Goal: Information Seeking & Learning: Compare options

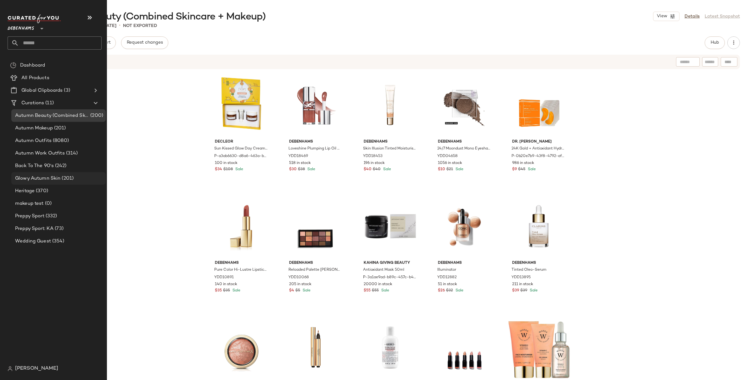
click at [42, 182] on span "Glowy Autumn Skin" at bounding box center [37, 178] width 45 height 7
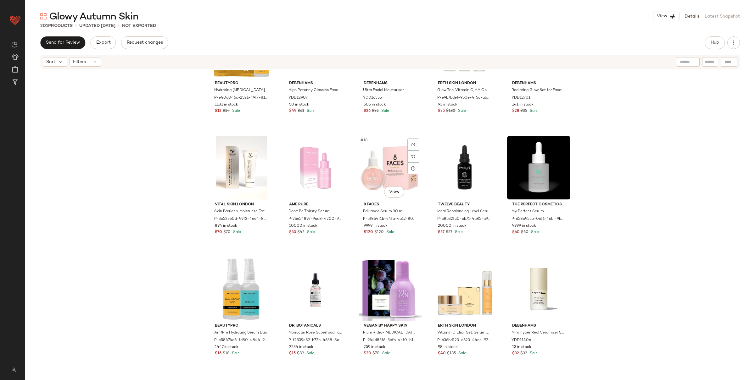
scroll to position [229, 0]
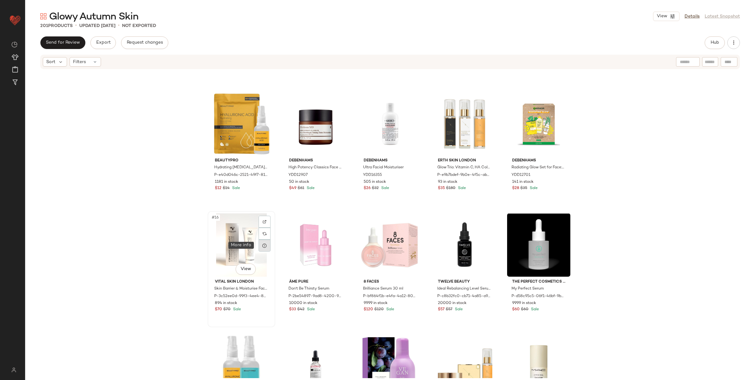
click at [259, 245] on div at bounding box center [264, 246] width 12 height 12
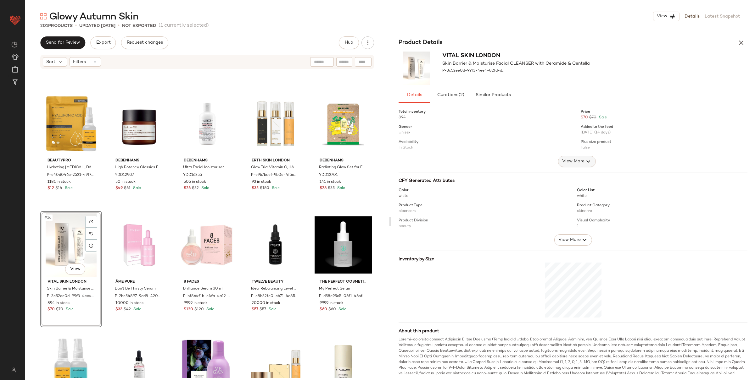
click at [569, 158] on span "View More" at bounding box center [572, 162] width 23 height 8
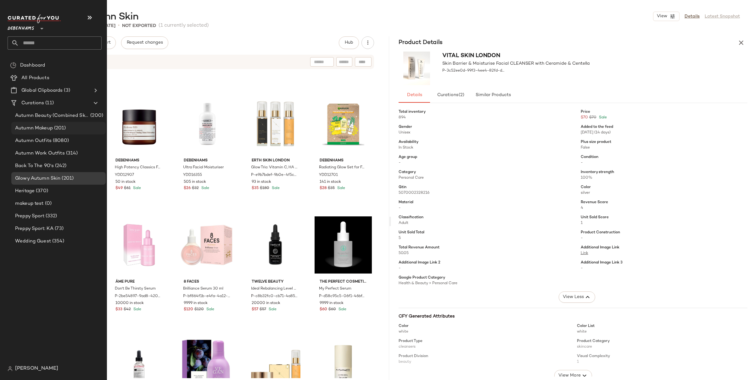
click at [62, 129] on span "(201)" at bounding box center [59, 128] width 13 height 7
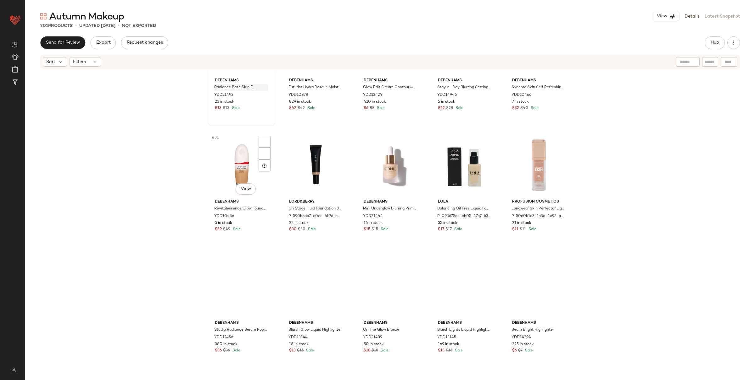
scroll to position [675, 0]
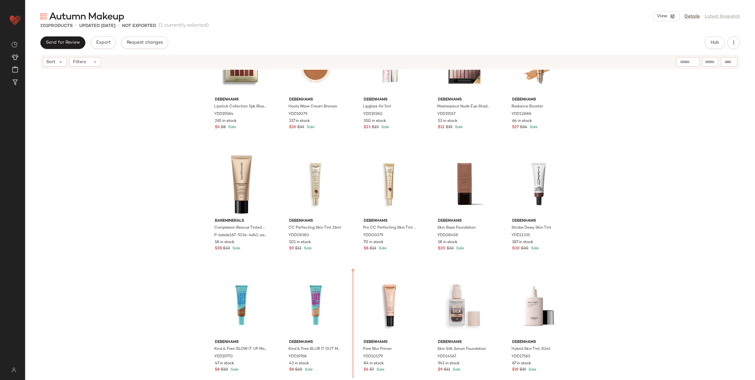
scroll to position [302, 0]
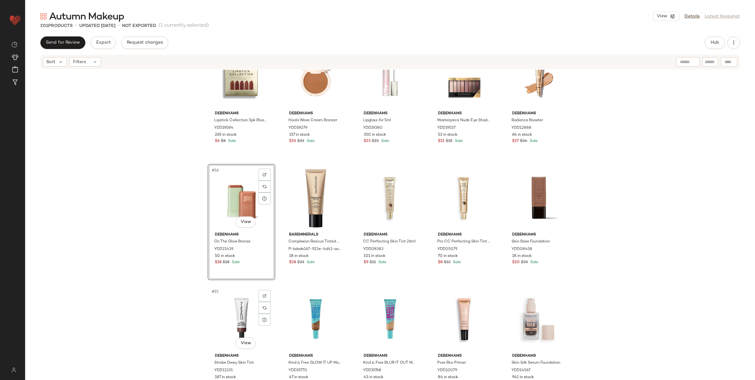
scroll to position [255, 0]
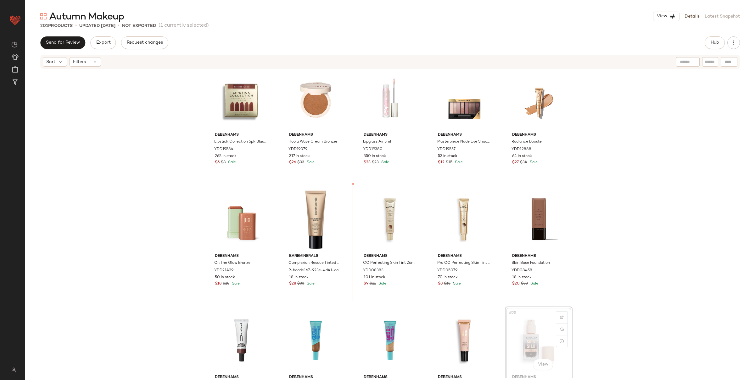
scroll to position [256, 0]
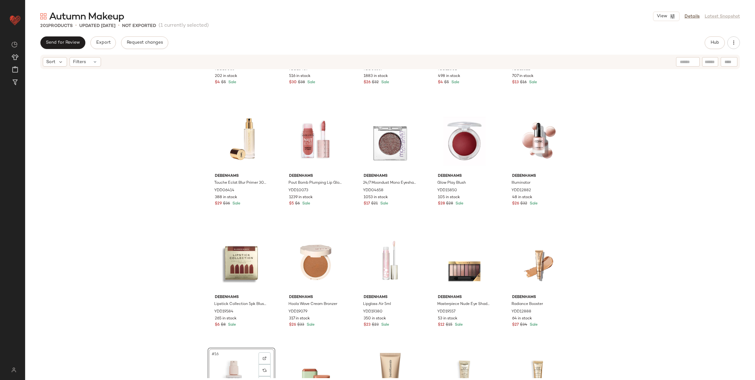
scroll to position [160, 0]
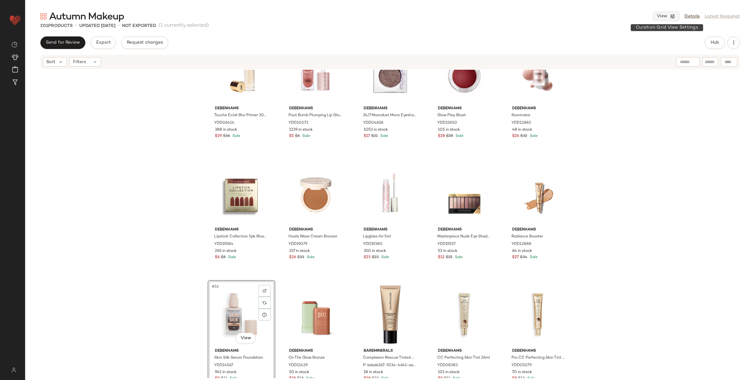
click at [569, 15] on icon "button" at bounding box center [672, 17] width 6 height 6
click at [569, 54] on label "Mobile (2 Grid)" at bounding box center [631, 54] width 36 height 13
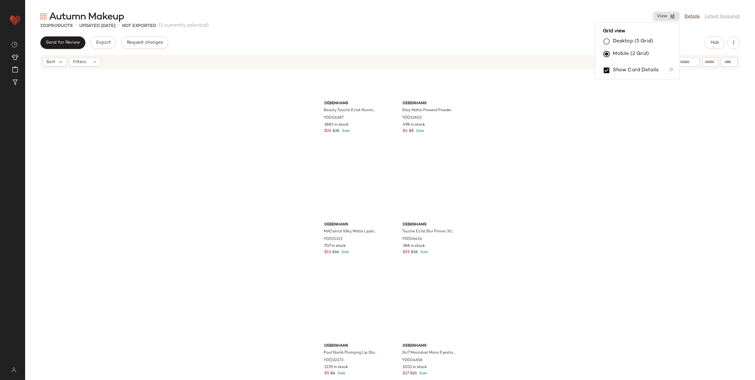
scroll to position [0, 0]
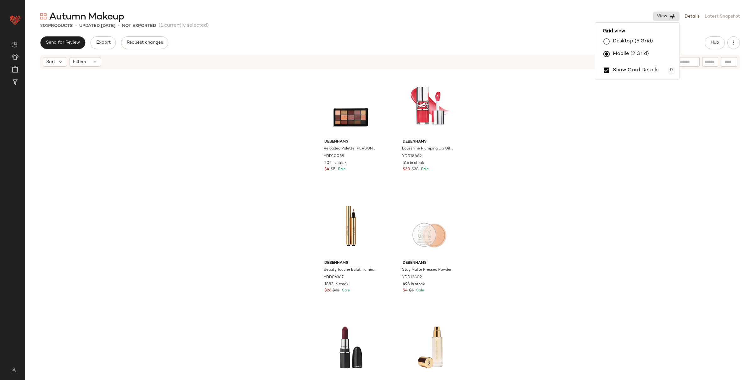
click at [497, 141] on div "Debenhams Reloaded Palette [PERSON_NAME] YDD10068 202 in stock $4 $5 Sale Deben…" at bounding box center [389, 224] width 729 height 309
click at [569, 41] on button "Hub" at bounding box center [714, 42] width 20 height 13
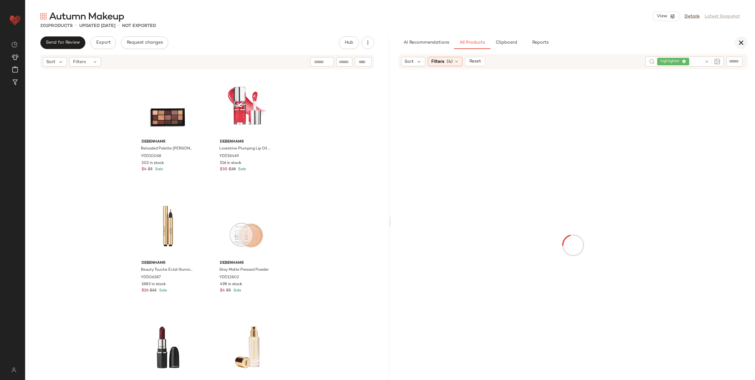
click at [569, 43] on icon "button" at bounding box center [741, 43] width 8 height 8
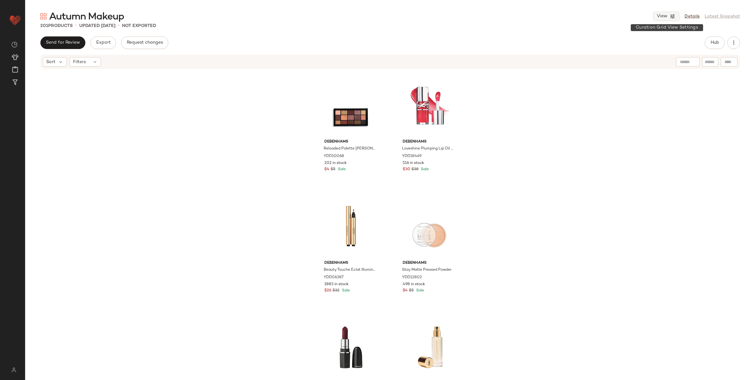
click at [569, 15] on icon "button" at bounding box center [672, 17] width 6 height 6
click at [569, 38] on label "Desktop (5 Grid)" at bounding box center [633, 41] width 40 height 13
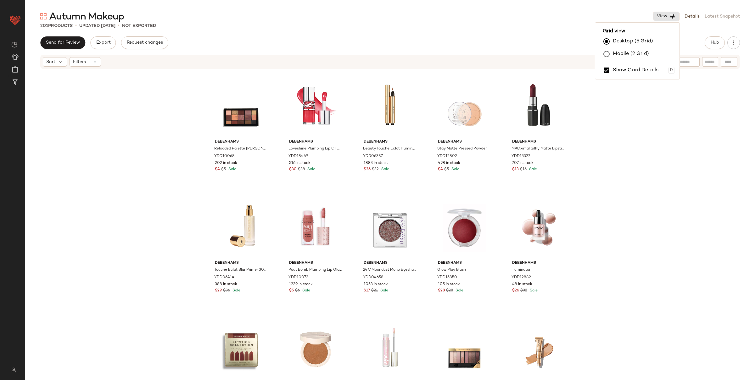
click at [569, 248] on div "Debenhams Reloaded Palette [PERSON_NAME] YDD10068 202 in stock $4 $5 Sale Deben…" at bounding box center [389, 224] width 729 height 309
click at [569, 44] on button "Hub" at bounding box center [714, 42] width 20 height 13
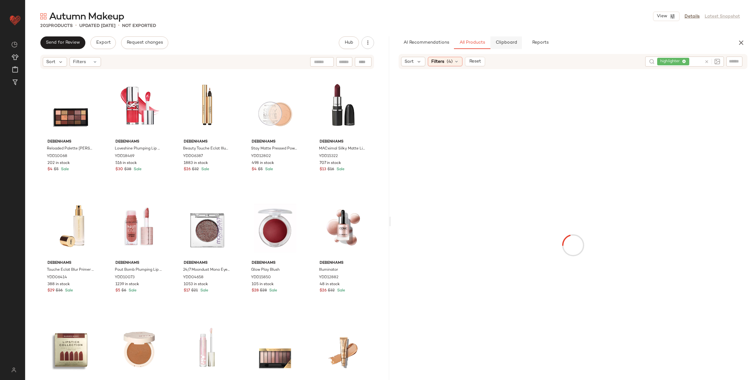
click at [506, 49] on button "Clipboard" at bounding box center [505, 42] width 31 height 13
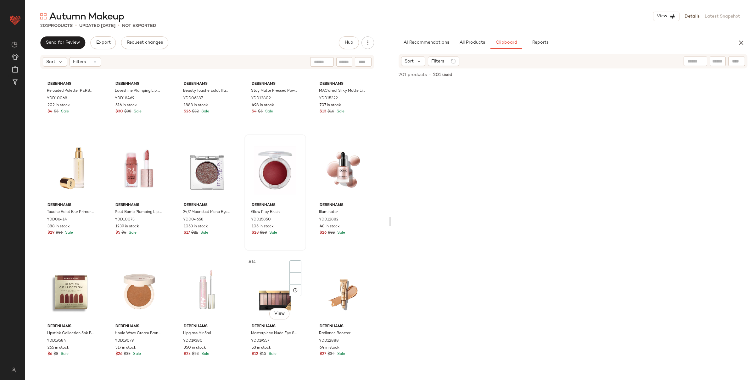
scroll to position [196, 0]
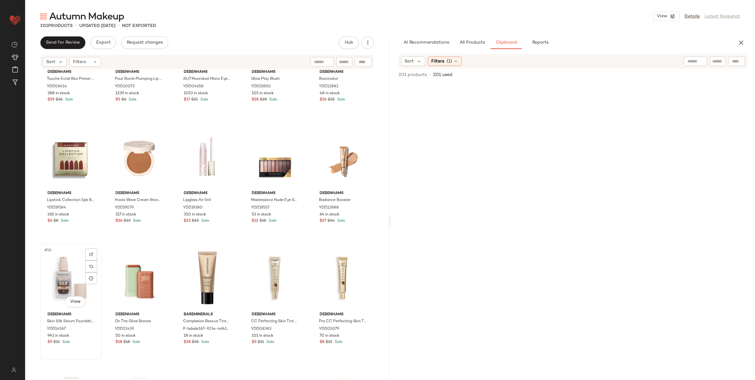
click at [46, 284] on div "#16 View" at bounding box center [70, 278] width 57 height 64
click at [114, 285] on div "#17 View" at bounding box center [138, 278] width 57 height 64
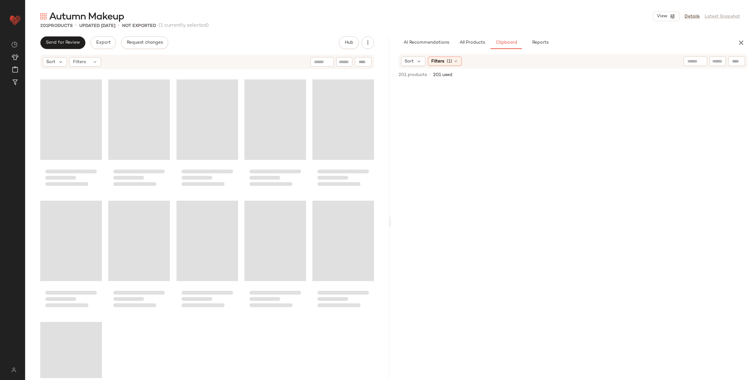
scroll to position [4669, 0]
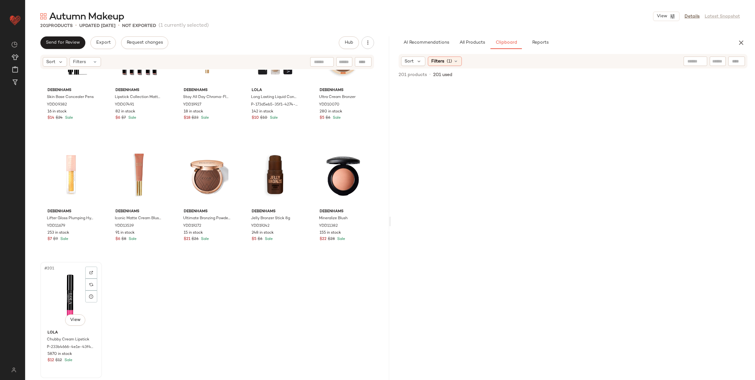
click at [57, 291] on div "#201 View" at bounding box center [70, 296] width 57 height 64
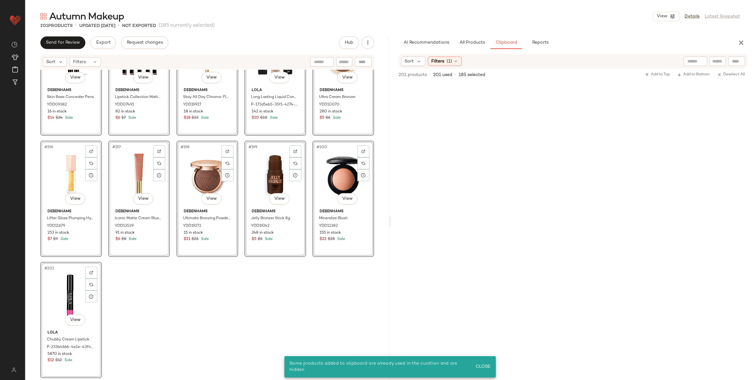
click at [297, 274] on div "#186 View Debenhams Ultra Cream Contour Palette 1.6g YDD19581 24 in stock $6 $8…" at bounding box center [207, 224] width 364 height 309
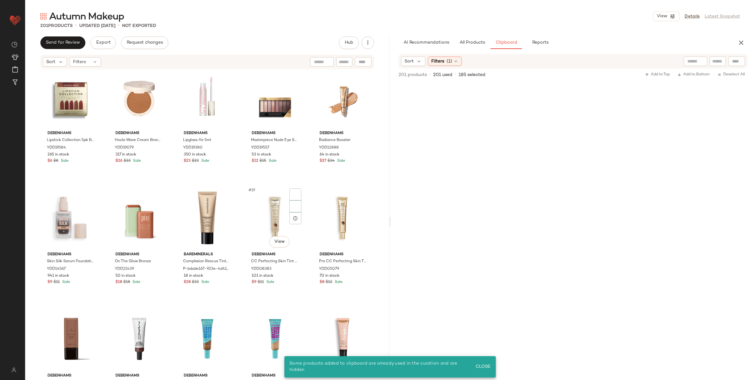
scroll to position [261, 0]
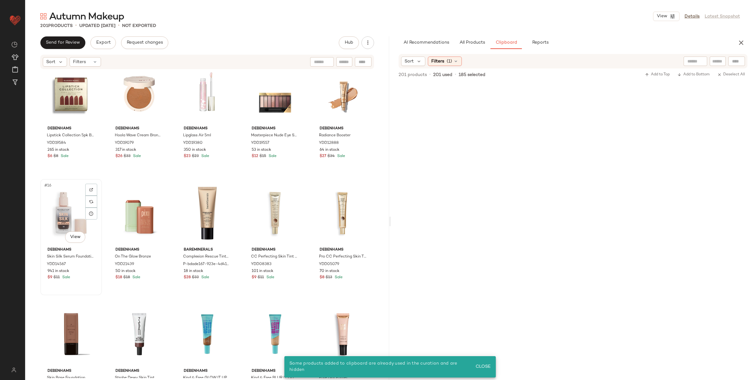
click at [60, 201] on div "#16 View" at bounding box center [70, 213] width 57 height 64
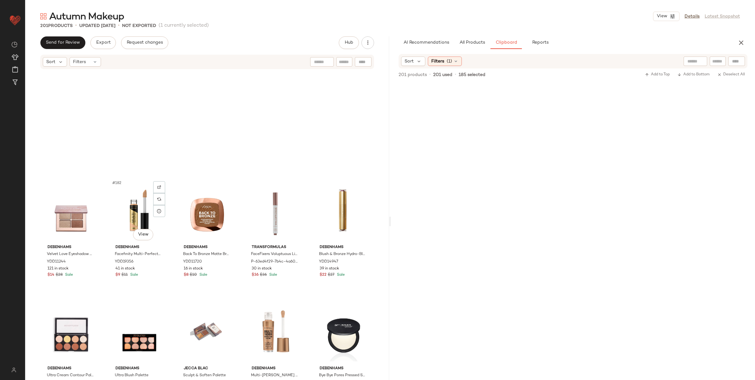
scroll to position [4669, 0]
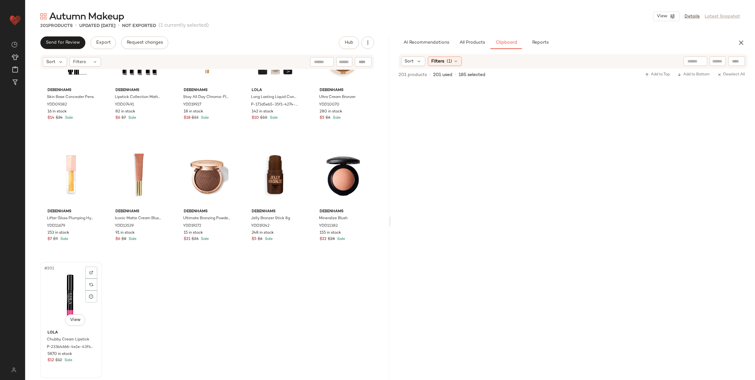
click at [71, 289] on div "#201 View" at bounding box center [70, 296] width 57 height 64
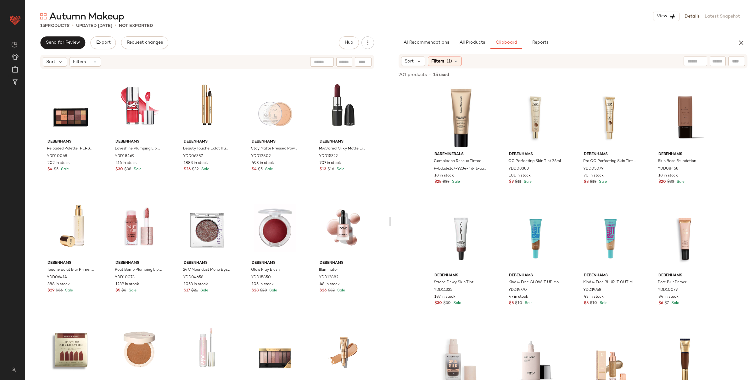
click at [569, 63] on input "text" at bounding box center [695, 61] width 16 height 7
type input "*********"
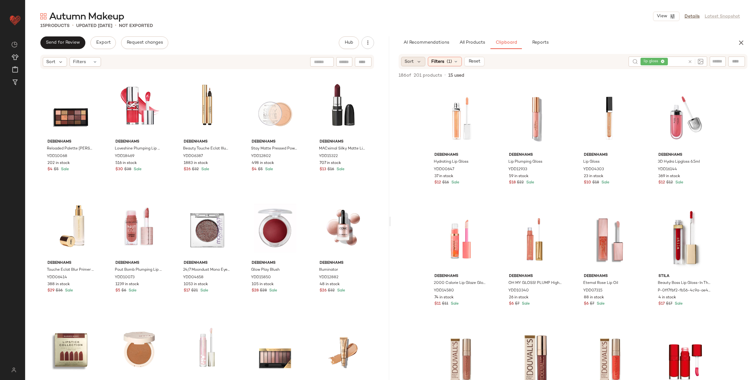
click at [410, 58] on span "Sort" at bounding box center [408, 61] width 9 height 7
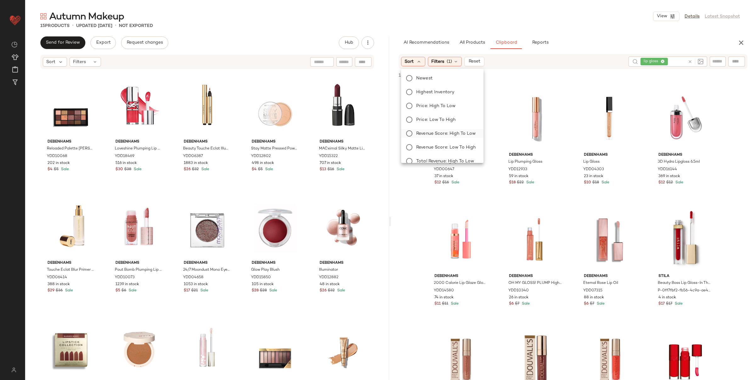
click at [451, 133] on span "Revenue Score: High to Low" at bounding box center [445, 133] width 59 height 7
click at [569, 75] on div "186 of 201 products • 15 used • 0 selected Add to Top Add to Bottom Deselect All" at bounding box center [573, 76] width 364 height 14
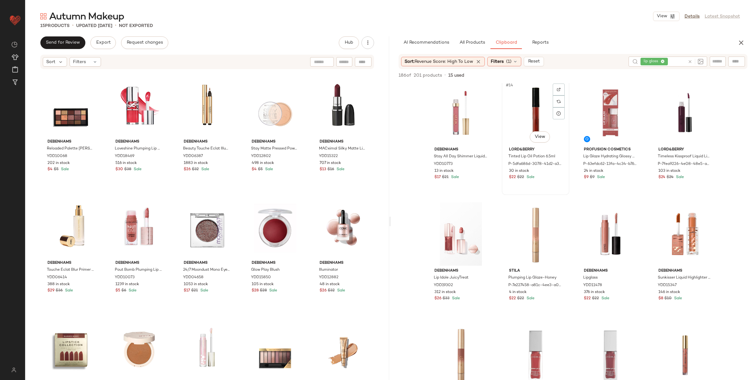
scroll to position [456, 0]
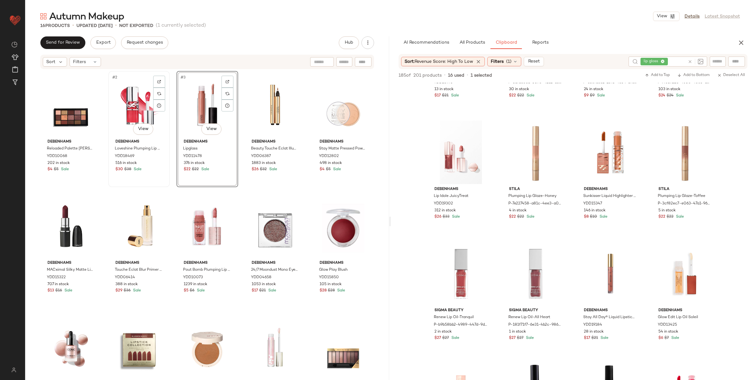
click at [142, 107] on div "#2 View" at bounding box center [138, 105] width 57 height 64
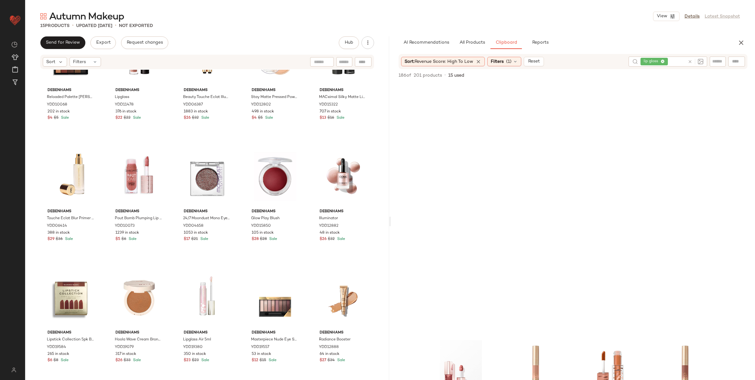
scroll to position [232, 0]
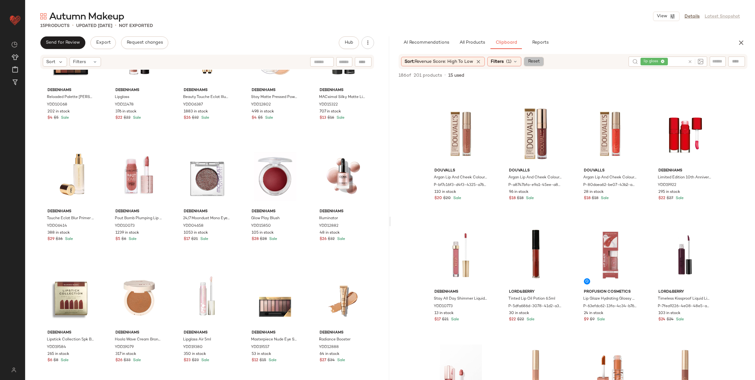
click at [532, 58] on button "Reset" at bounding box center [534, 61] width 20 height 9
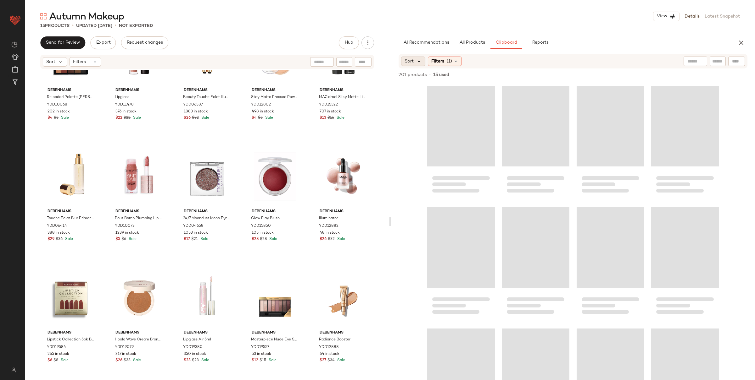
click at [420, 64] on icon at bounding box center [419, 61] width 6 height 6
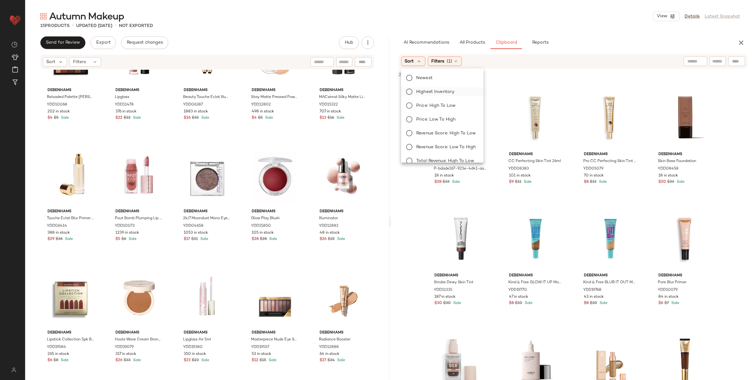
click at [440, 92] on span "Highest Inventory" at bounding box center [435, 92] width 38 height 7
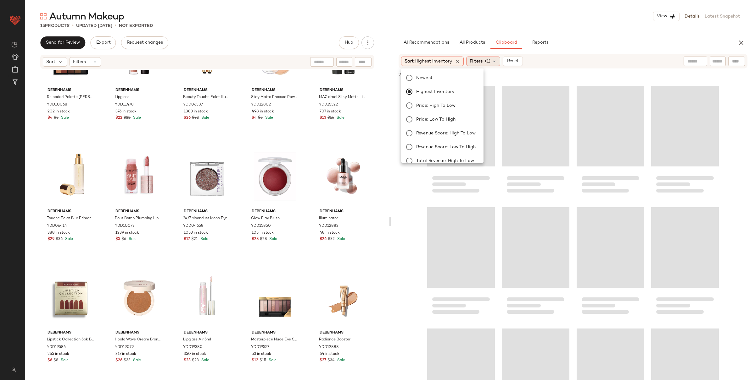
click at [486, 59] on span "(1)" at bounding box center [487, 61] width 5 height 7
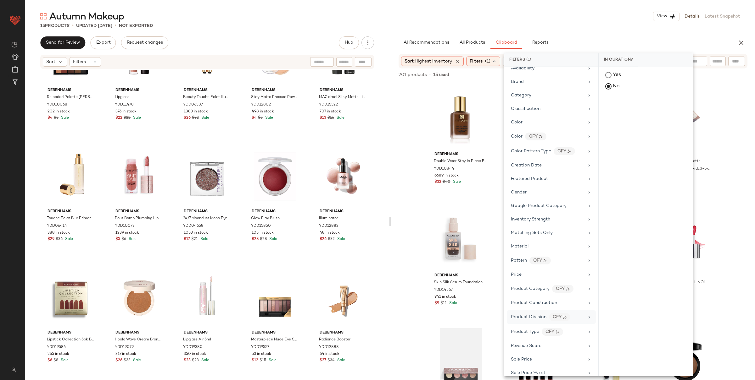
scroll to position [57, 0]
click at [534, 298] on span "Revenue Score" at bounding box center [526, 343] width 30 height 5
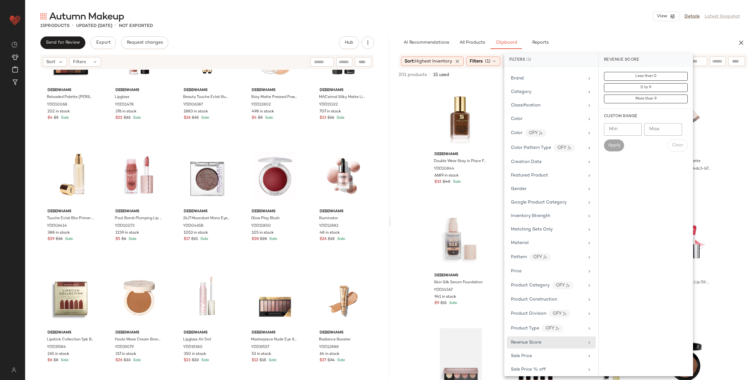
click at [569, 133] on input "Min" at bounding box center [623, 129] width 38 height 13
type input "*"
click at [569, 142] on button "Apply" at bounding box center [614, 146] width 20 height 12
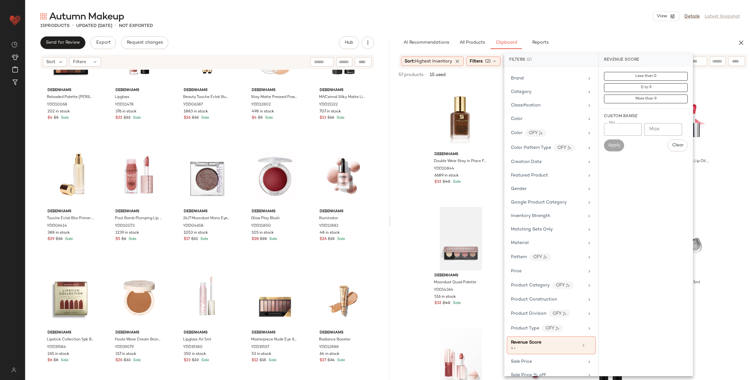
click at [569, 23] on div "15 Products • updated [DATE] • Not Exported" at bounding box center [389, 26] width 729 height 6
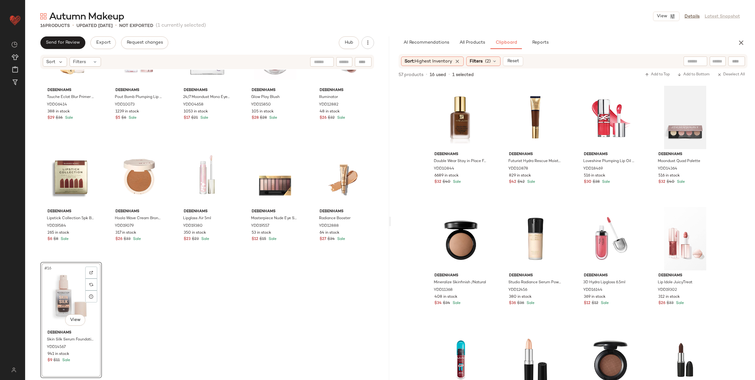
scroll to position [141, 0]
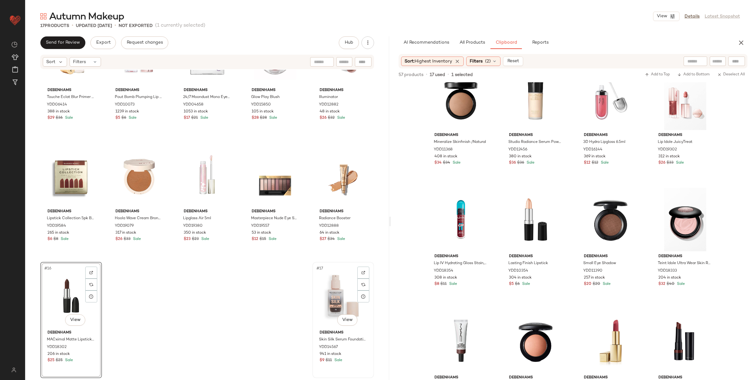
click at [321, 297] on div "#17 View" at bounding box center [342, 296] width 57 height 64
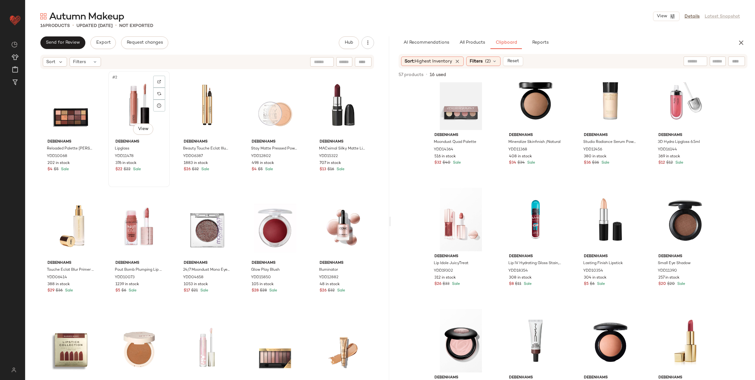
click at [130, 119] on div "#2 View" at bounding box center [138, 105] width 57 height 64
click at [164, 105] on div at bounding box center [159, 106] width 12 height 12
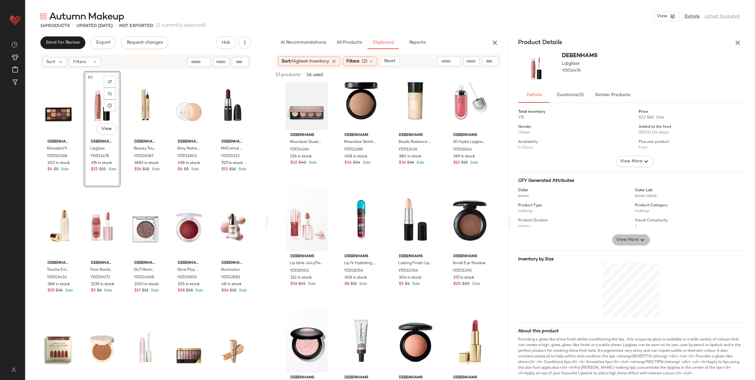
click at [569, 246] on button "View More" at bounding box center [631, 240] width 38 height 11
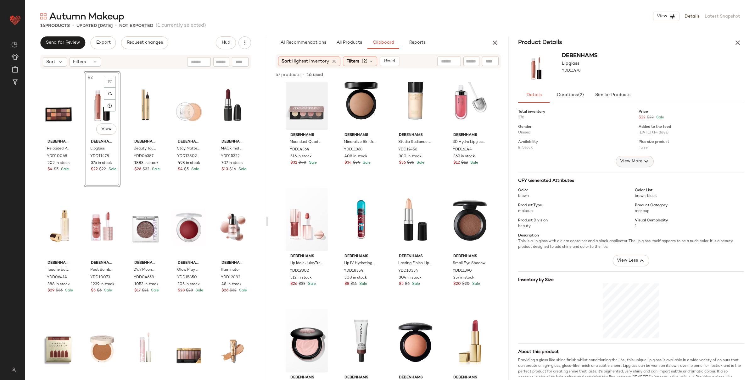
click at [569, 164] on span "View More" at bounding box center [630, 162] width 23 height 8
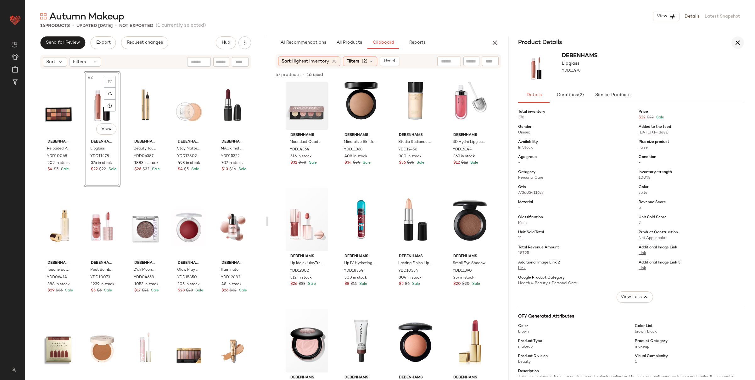
click at [569, 44] on button "button" at bounding box center [737, 42] width 13 height 13
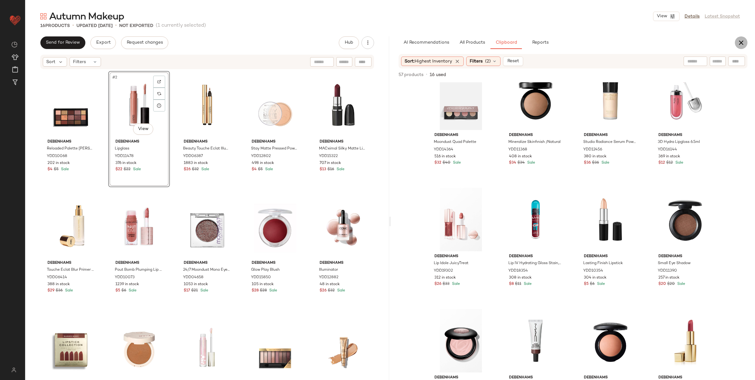
click at [569, 42] on icon "button" at bounding box center [741, 43] width 8 height 8
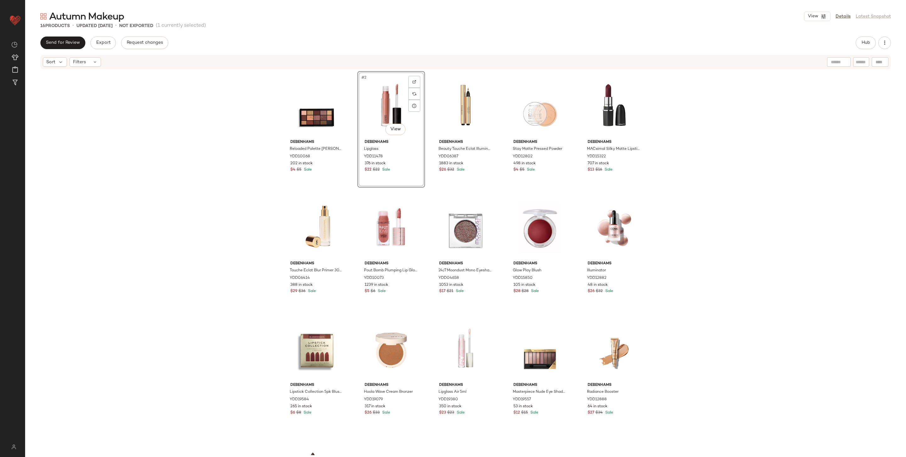
drag, startPoint x: 778, startPoint y: 169, endPoint x: 769, endPoint y: 270, distance: 101.0
click at [569, 270] on div "Debenhams Reloaded Palette [PERSON_NAME] YDD10068 202 in stock $4 $5 Sale #2 Vi…" at bounding box center [465, 262] width 880 height 385
click at [569, 290] on div "Debenhams Reloaded Palette [PERSON_NAME] YDD10068 202 in stock $4 $5 Sale Deben…" at bounding box center [465, 262] width 880 height 385
click at [569, 43] on span "Hub" at bounding box center [865, 42] width 9 height 5
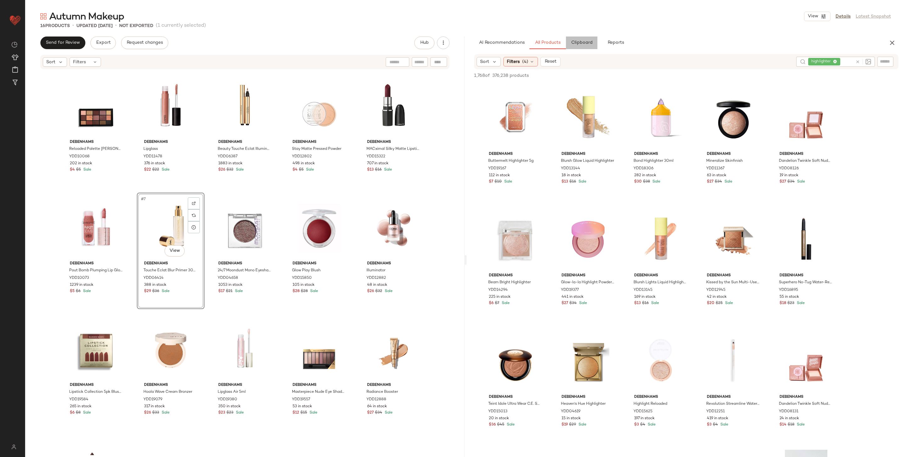
click at [569, 42] on button "Clipboard" at bounding box center [581, 42] width 31 height 13
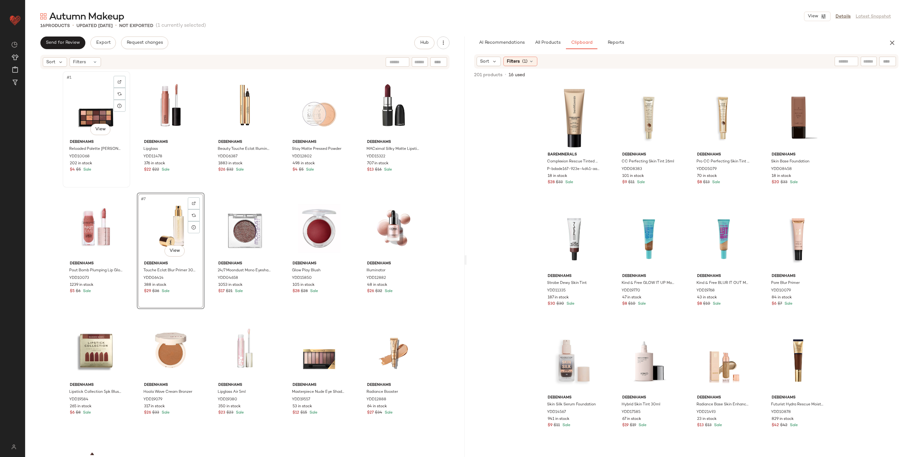
click at [82, 102] on div "#1 View" at bounding box center [96, 105] width 63 height 64
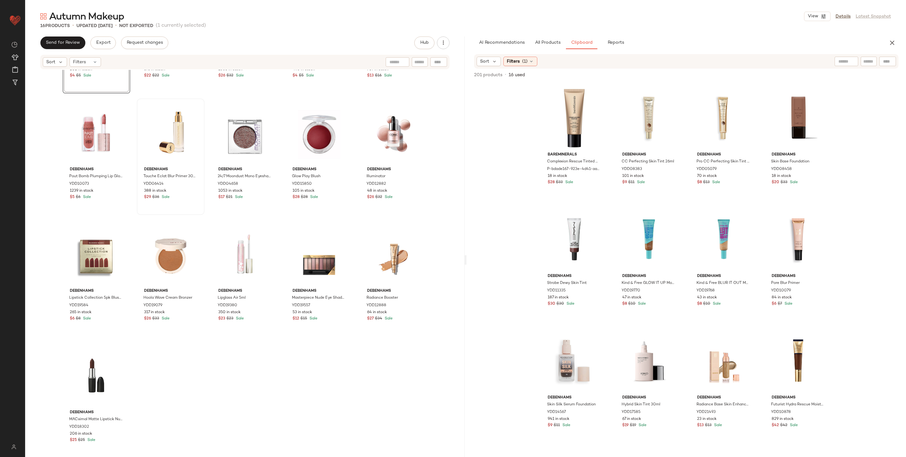
scroll to position [97, 0]
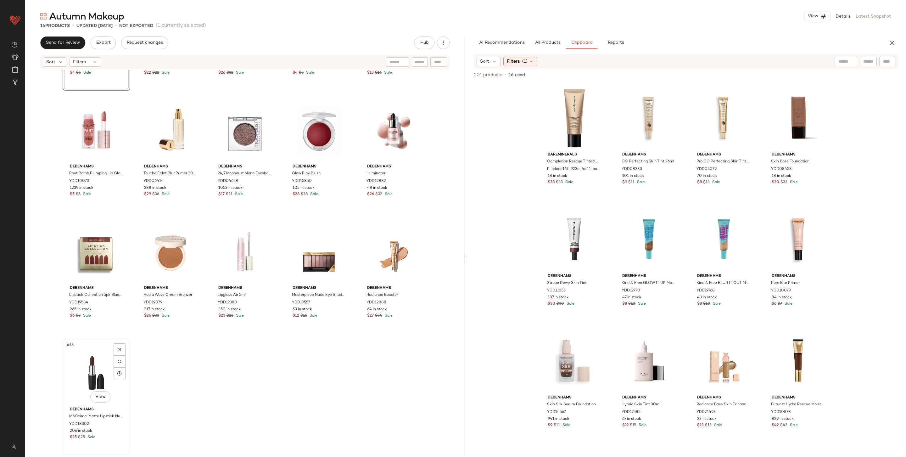
click at [76, 298] on div "#16 View" at bounding box center [96, 373] width 63 height 64
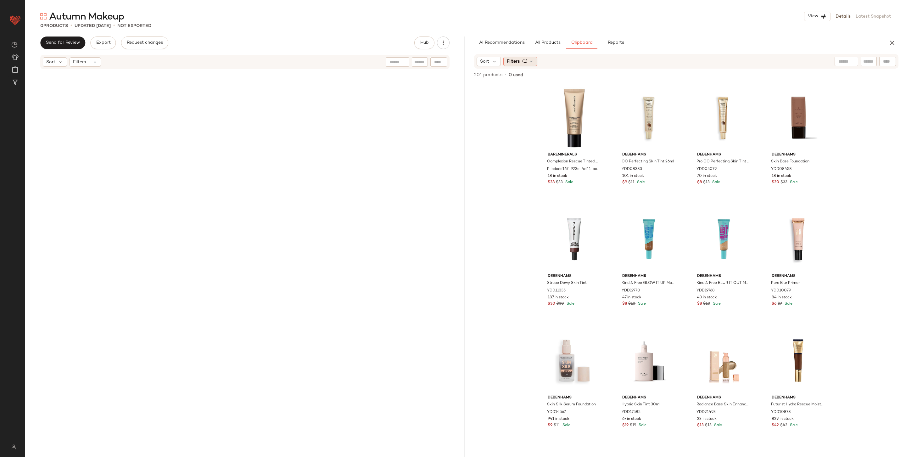
click at [523, 65] on div "Filters (1)" at bounding box center [520, 61] width 34 height 9
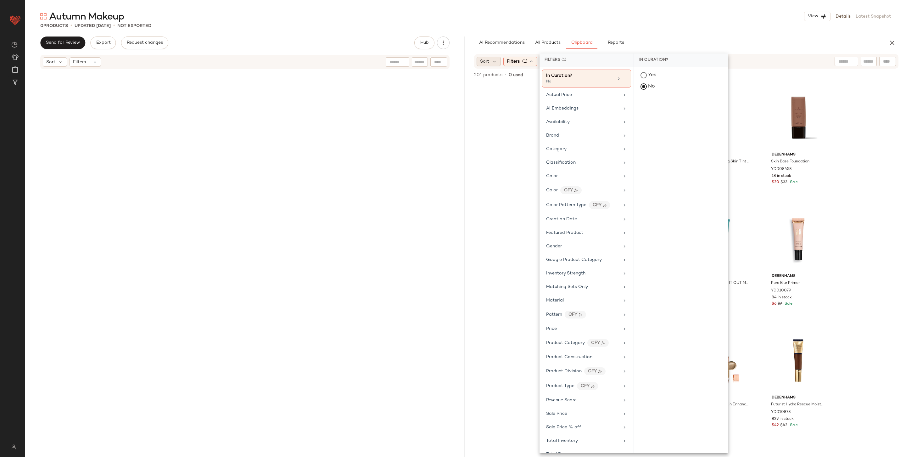
click at [488, 63] on span "Sort" at bounding box center [484, 61] width 9 height 7
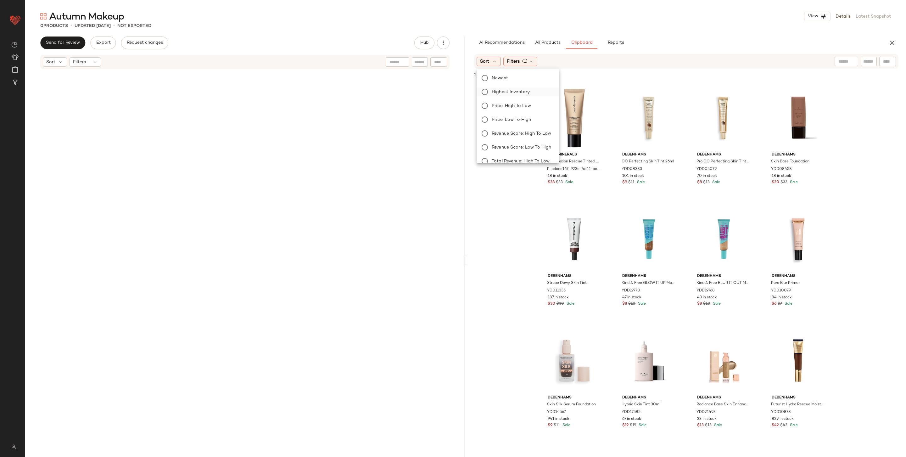
click at [503, 87] on label "Highest Inventory" at bounding box center [521, 91] width 65 height 9
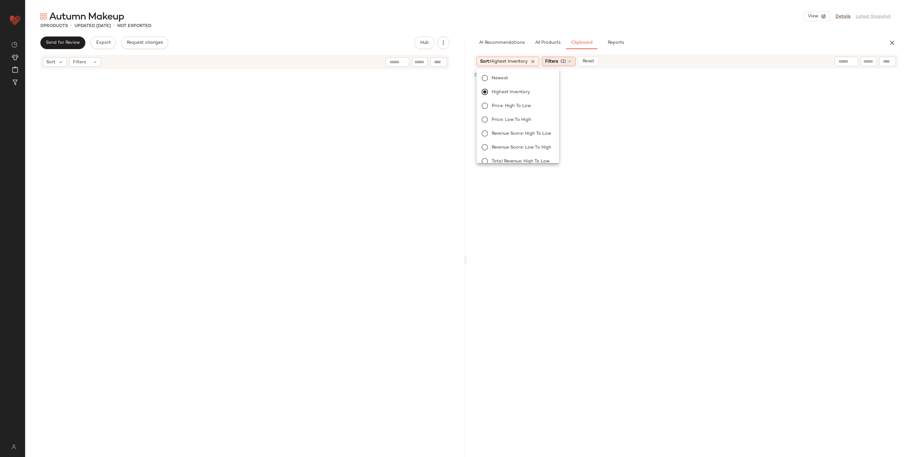
scroll to position [971, 0]
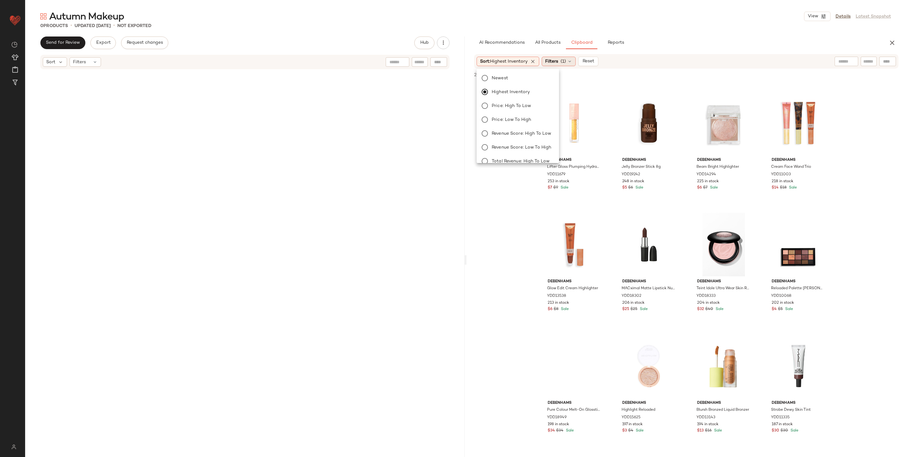
click at [568, 62] on div "Filters (1)" at bounding box center [558, 61] width 34 height 9
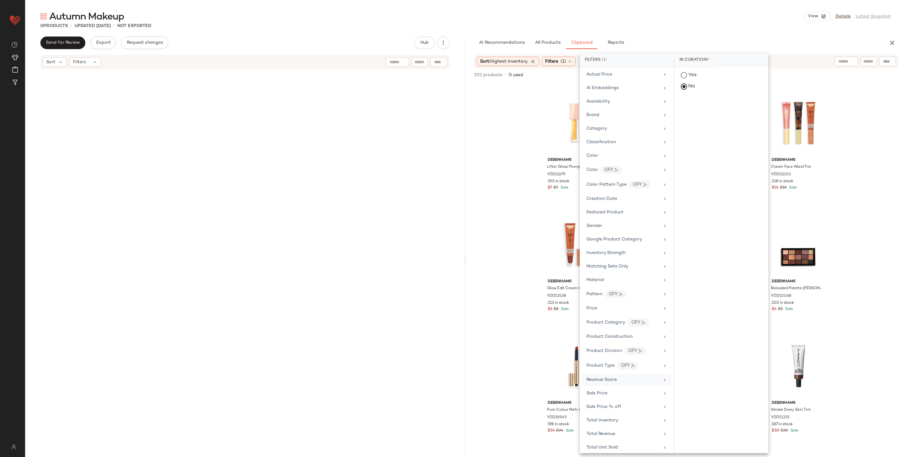
scroll to position [31, 0]
click at [569, 298] on div "Revenue Score" at bounding box center [601, 368] width 30 height 7
click at [569, 128] on input "Min" at bounding box center [698, 129] width 38 height 13
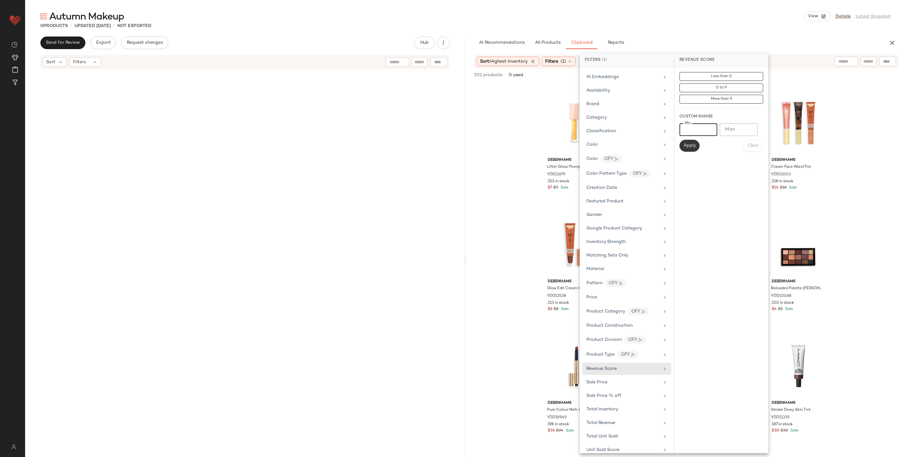
type input "*"
click at [569, 141] on button "Apply" at bounding box center [689, 146] width 20 height 12
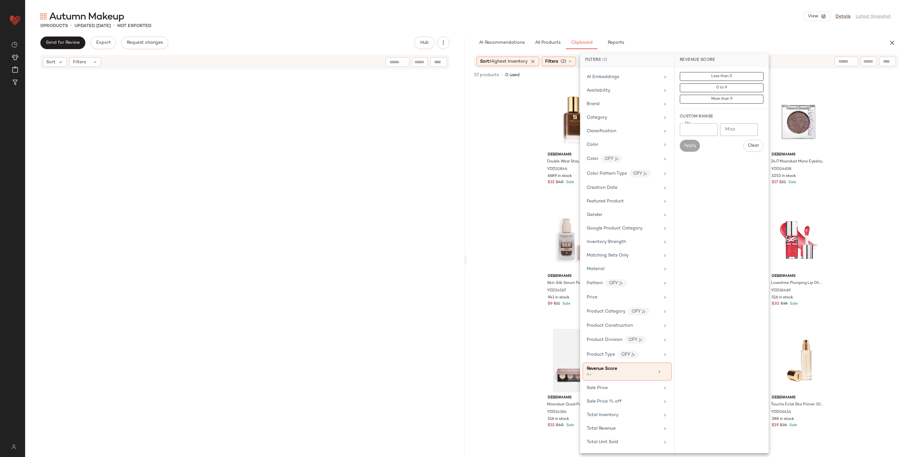
click at [569, 17] on div "Autumn Makeup View Details Latest Snapshot" at bounding box center [465, 16] width 880 height 13
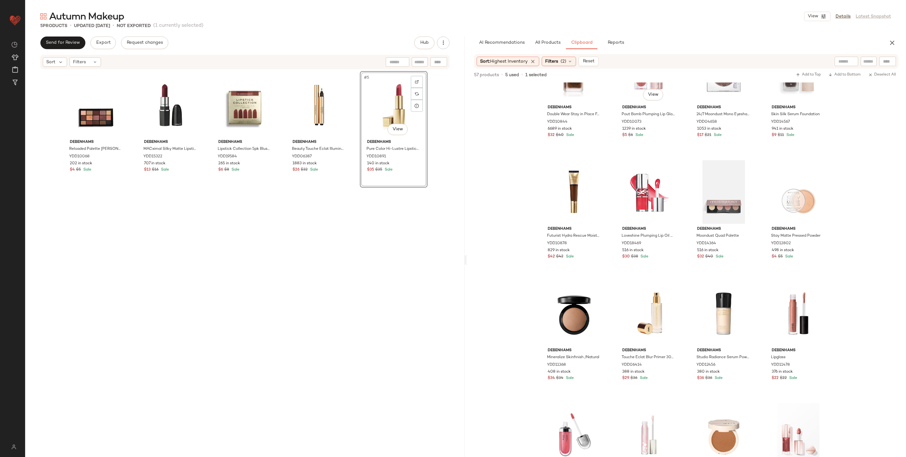
scroll to position [49, 0]
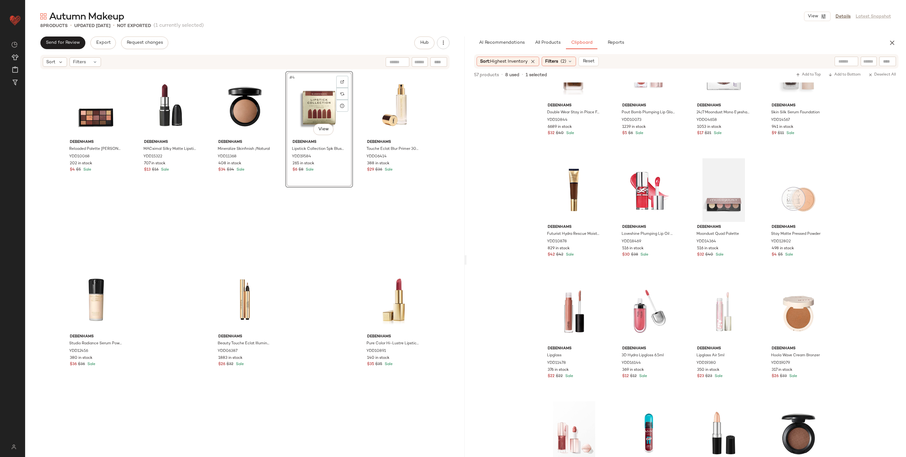
click at [334, 256] on div "#4 View Debenhams Lipstick Collection 5pk Blushed Nudes YDD19584 265 in stock $…" at bounding box center [319, 165] width 68 height 189
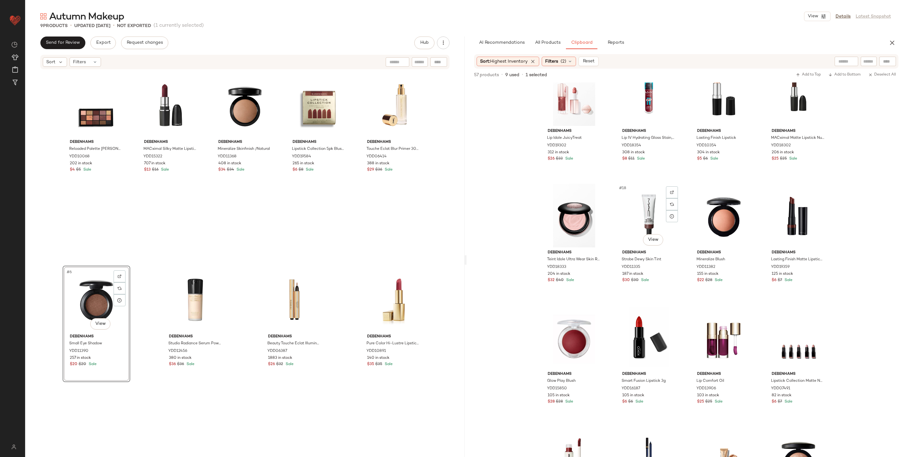
scroll to position [496, 0]
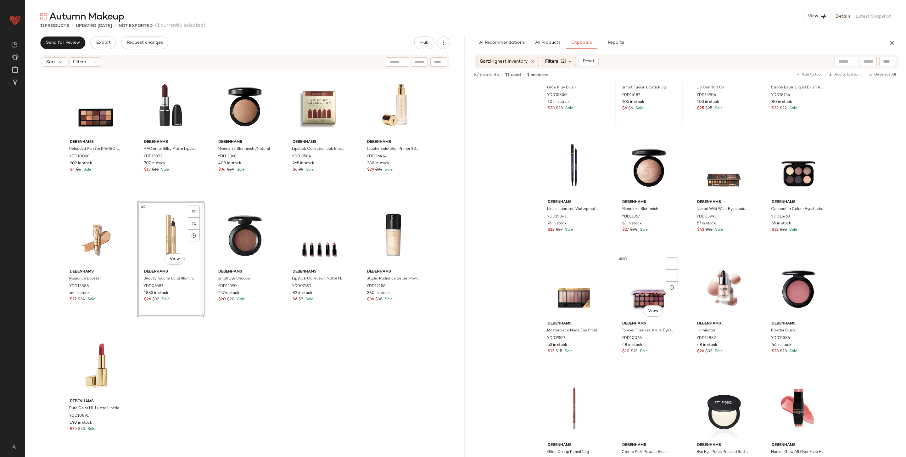
scroll to position [726, 0]
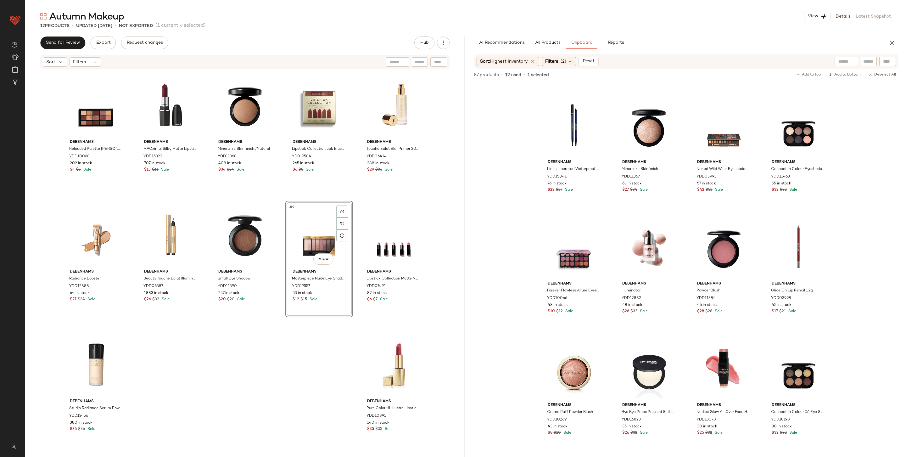
click at [301, 298] on div "Debenhams Reloaded Palette [PERSON_NAME] YDD10068 202 in stock $4 $5 Sale Deben…" at bounding box center [245, 263] width 365 height 384
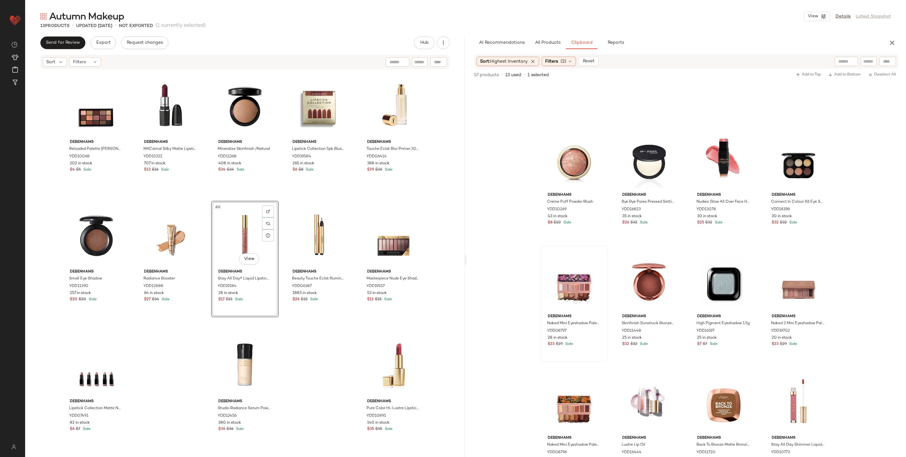
scroll to position [936, 0]
click at [310, 298] on div "Debenhams Reloaded Palette [PERSON_NAME] YDD10068 202 in stock $4 $5 Sale Deben…" at bounding box center [245, 263] width 365 height 384
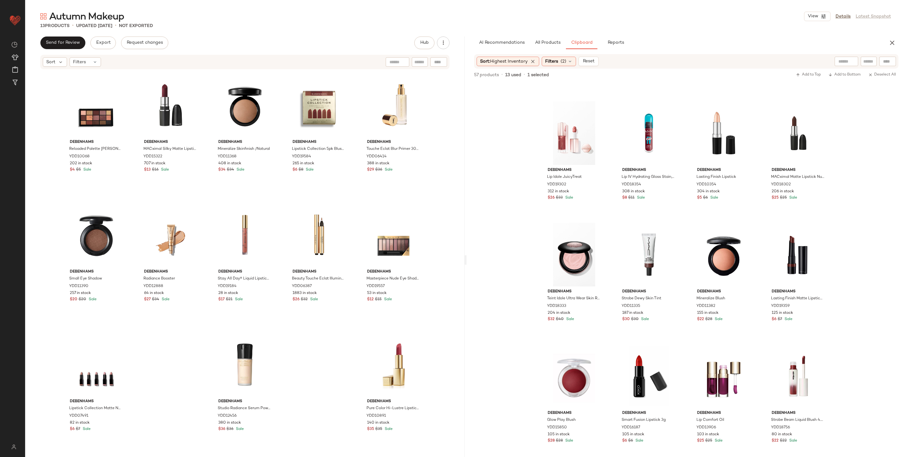
scroll to position [0, 0]
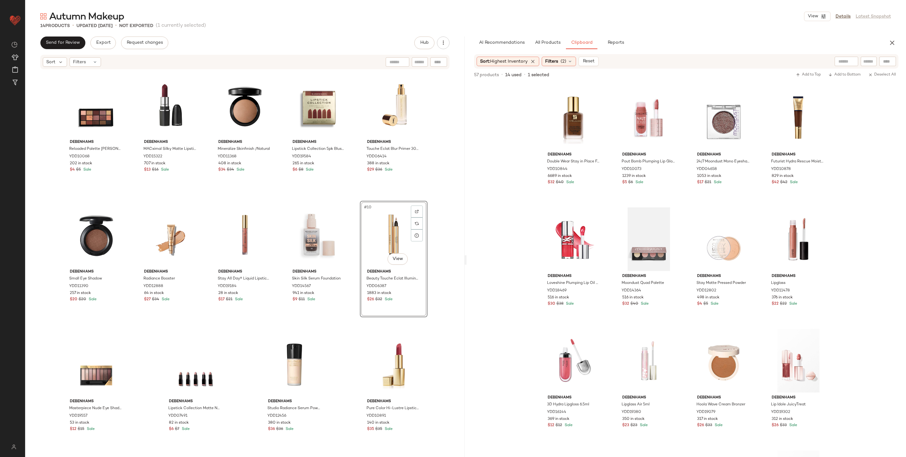
click at [351, 298] on div "Debenhams Reloaded Palette [PERSON_NAME] YDD10068 202 in stock $4 $5 Sale Deben…" at bounding box center [245, 263] width 365 height 384
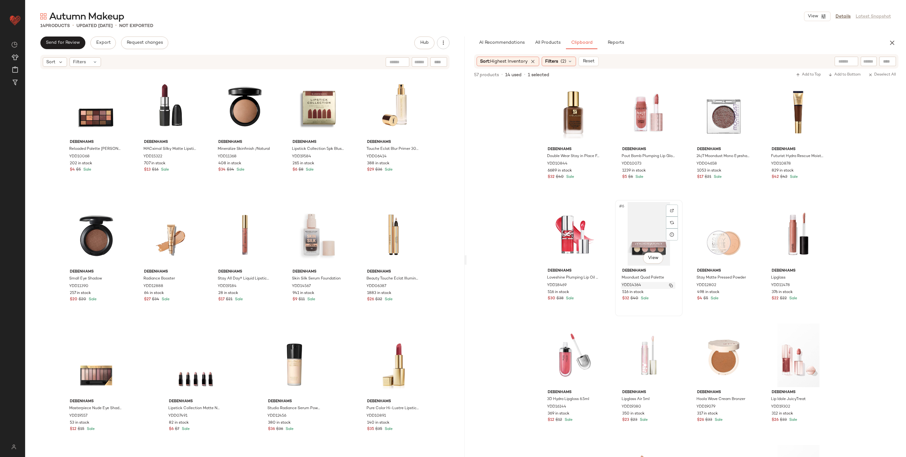
scroll to position [68, 0]
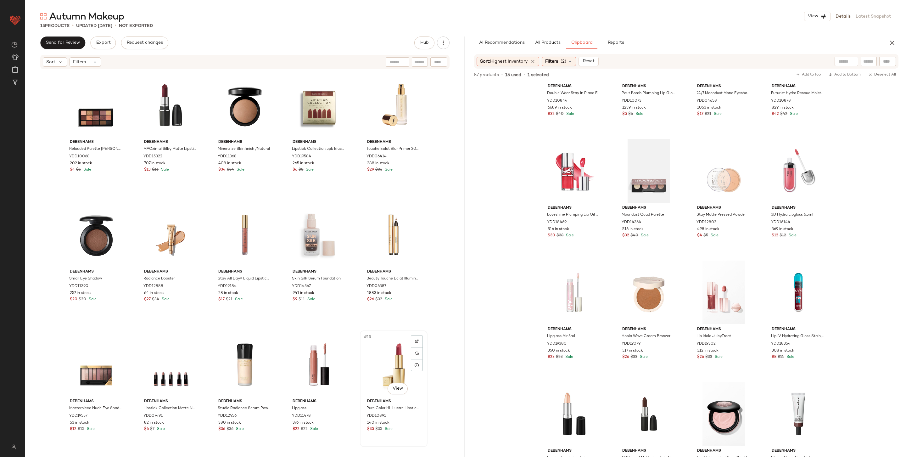
click at [404, 298] on div "#15 View" at bounding box center [393, 364] width 63 height 64
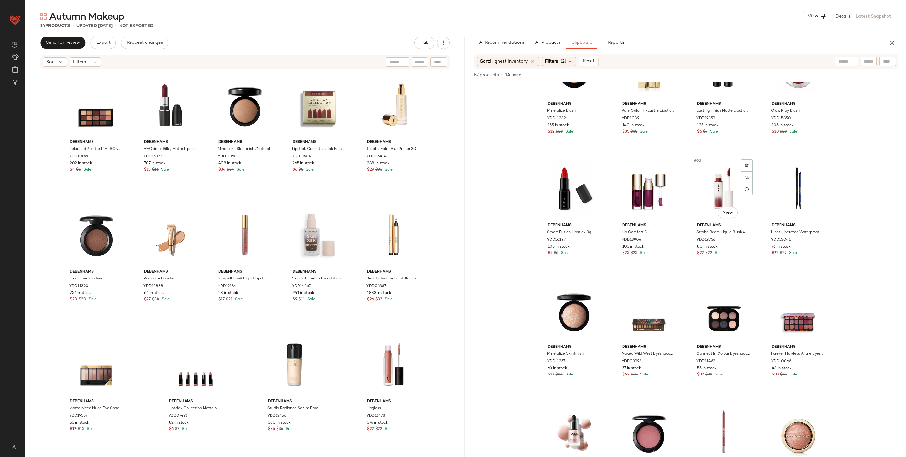
scroll to position [559, 0]
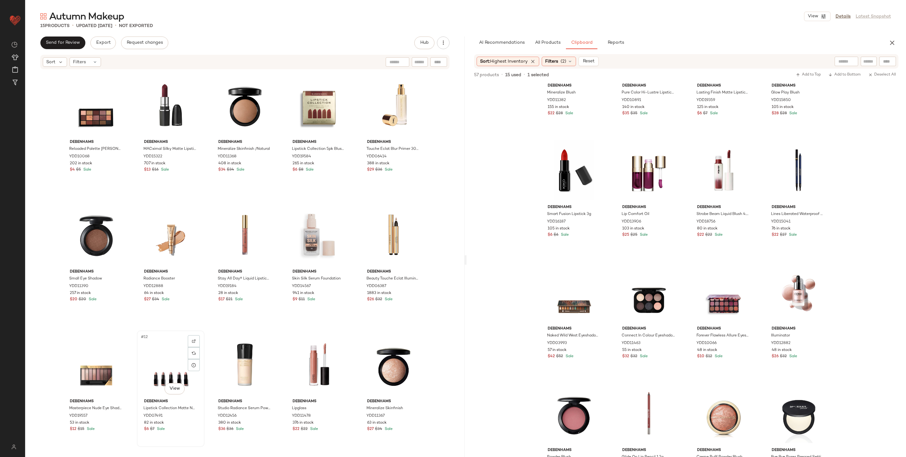
click at [166, 298] on div "#12 View" at bounding box center [170, 364] width 63 height 64
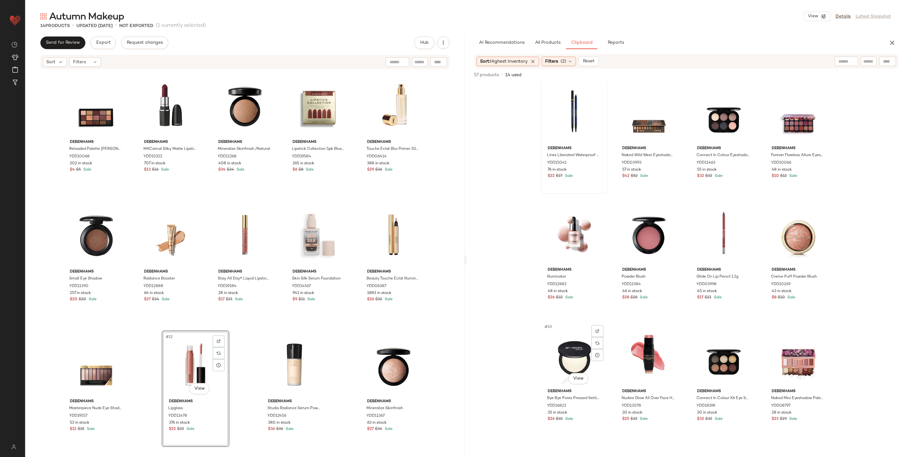
scroll to position [735, 0]
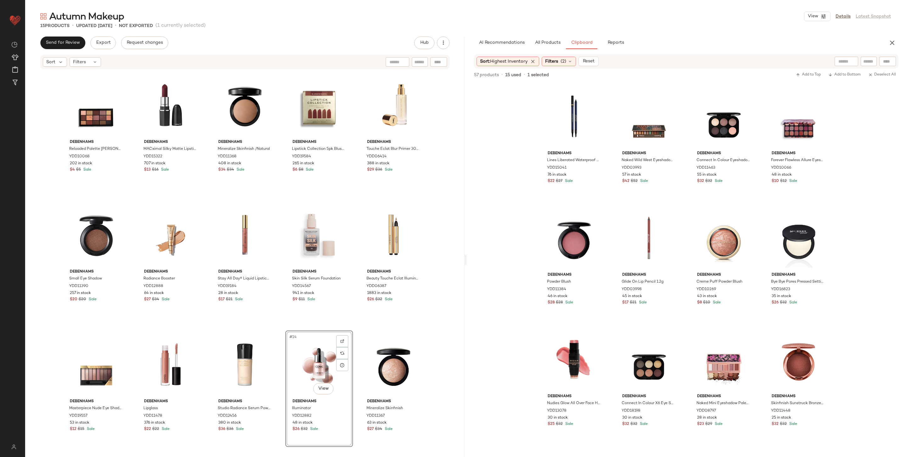
click at [457, 296] on div "Debenhams Reloaded Palette [PERSON_NAME] YDD10068 202 in stock $4 $5 Sale Deben…" at bounding box center [244, 262] width 439 height 385
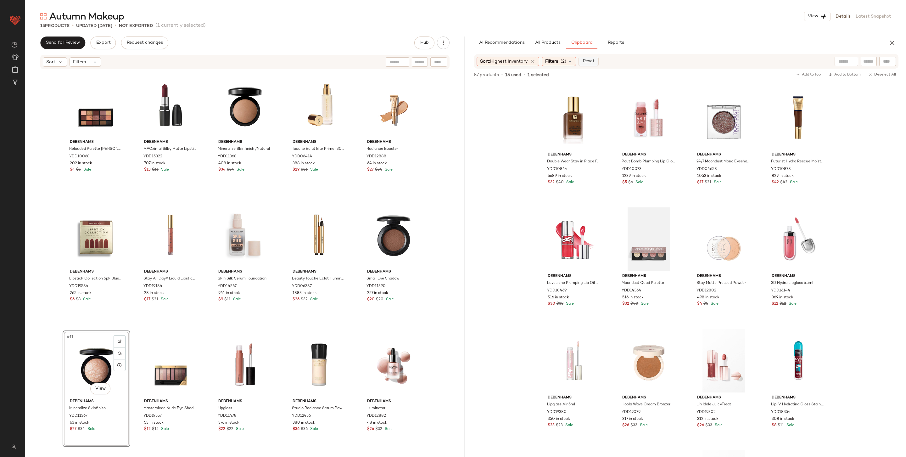
click at [569, 60] on span "Reset" at bounding box center [588, 61] width 12 height 5
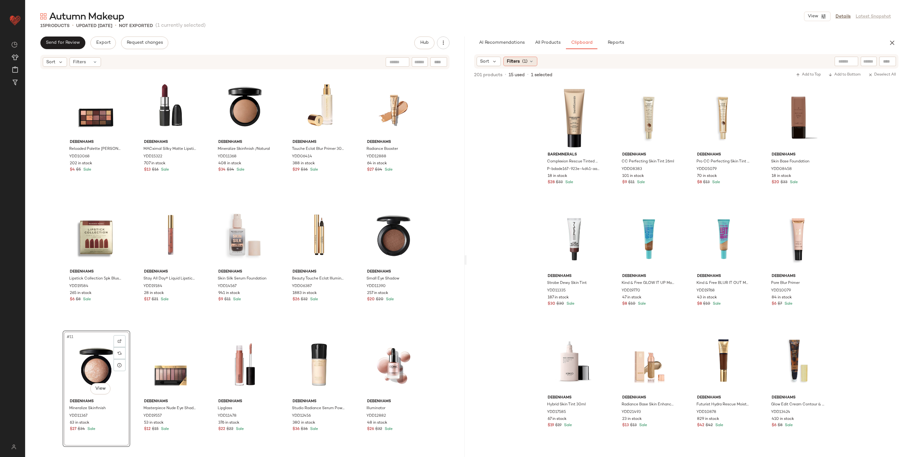
click at [535, 61] on div "Filters (1)" at bounding box center [520, 61] width 34 height 9
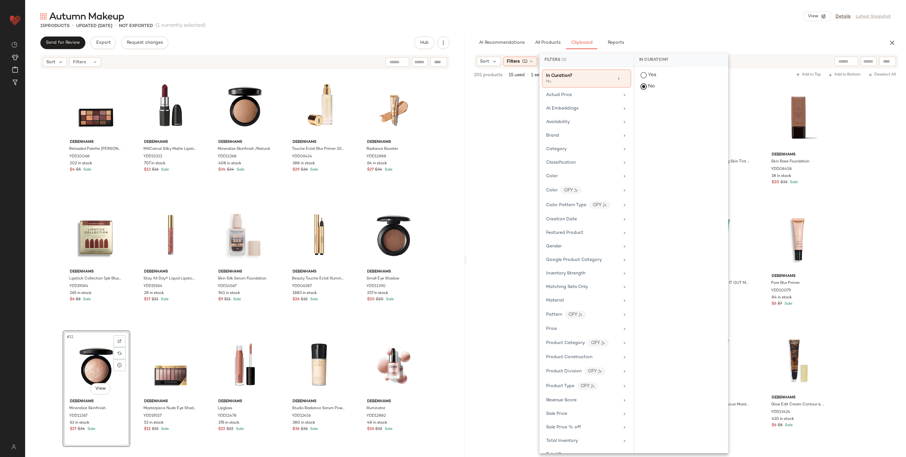
scroll to position [2, 0]
click at [487, 60] on span "Sort" at bounding box center [484, 61] width 9 height 7
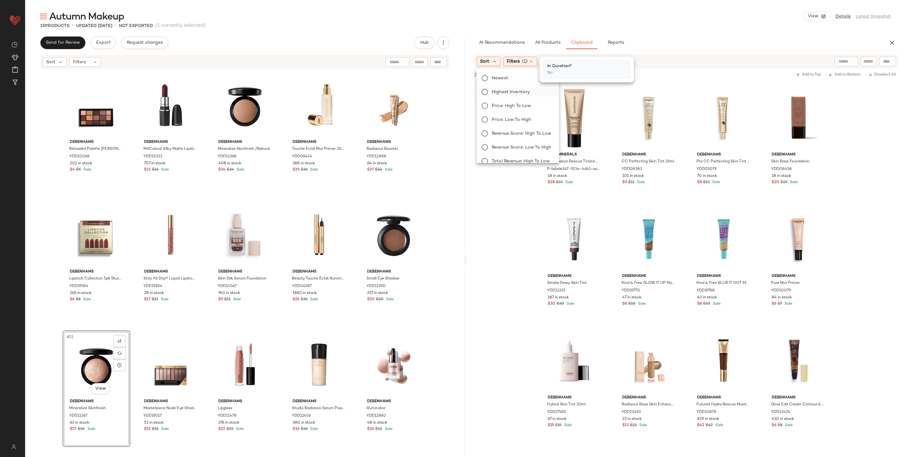
click at [526, 93] on span "Highest Inventory" at bounding box center [510, 92] width 38 height 7
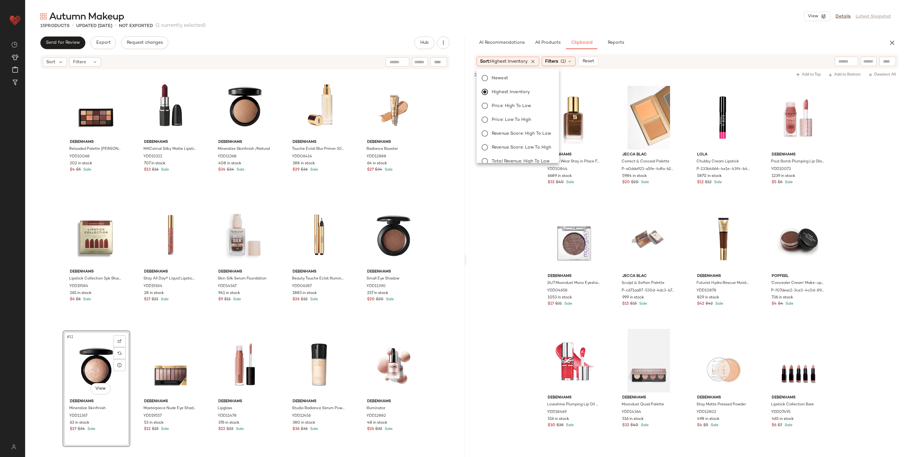
click at [528, 289] on div "Debenhams Double Wear Stay in Place Foundation SPF10 YDD10844 6689 in stock $32…" at bounding box center [685, 282] width 439 height 401
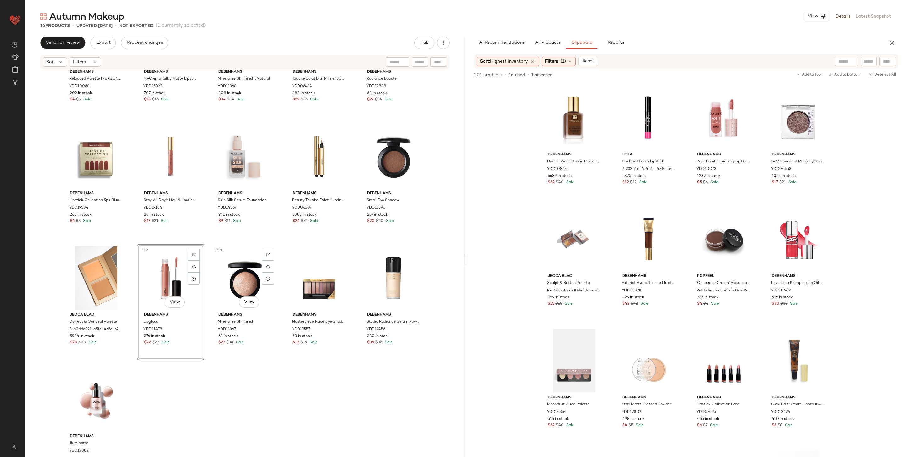
scroll to position [97, 0]
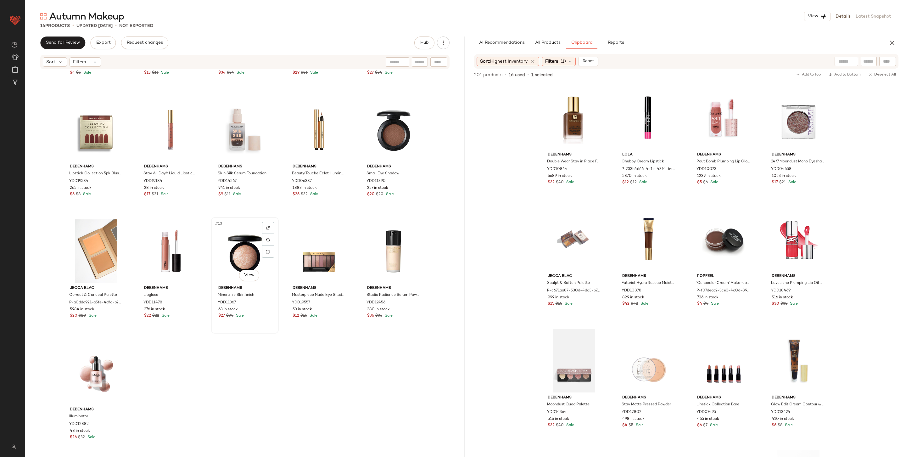
click at [241, 244] on div "#13 View" at bounding box center [244, 251] width 63 height 64
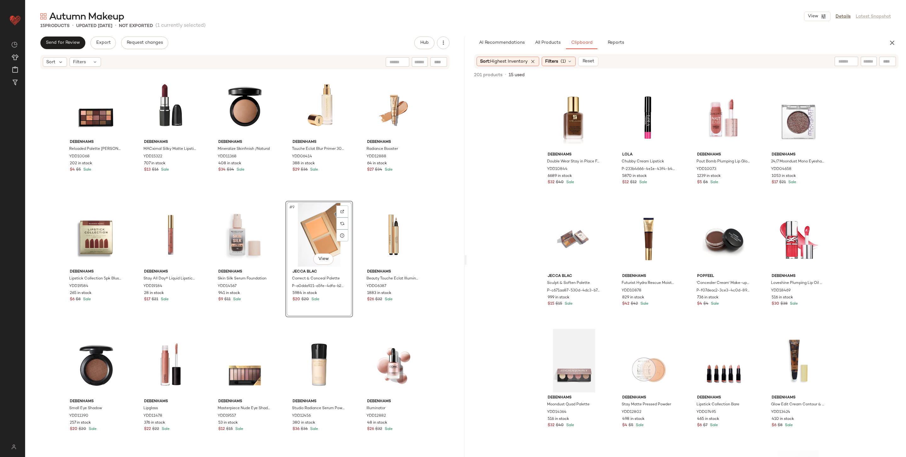
click at [432, 298] on div "Debenhams Reloaded Palette [PERSON_NAME] YDD10068 202 in stock $4 $5 Sale Deben…" at bounding box center [244, 262] width 439 height 385
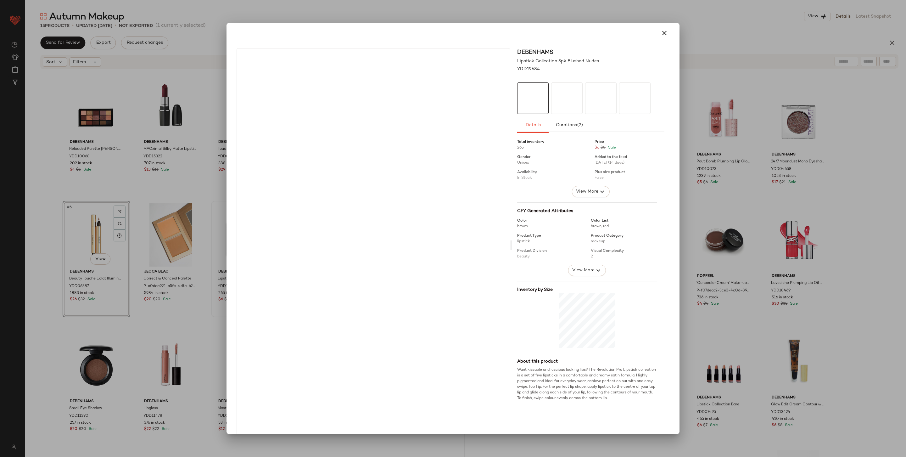
drag, startPoint x: 234, startPoint y: 255, endPoint x: 348, endPoint y: 258, distance: 114.2
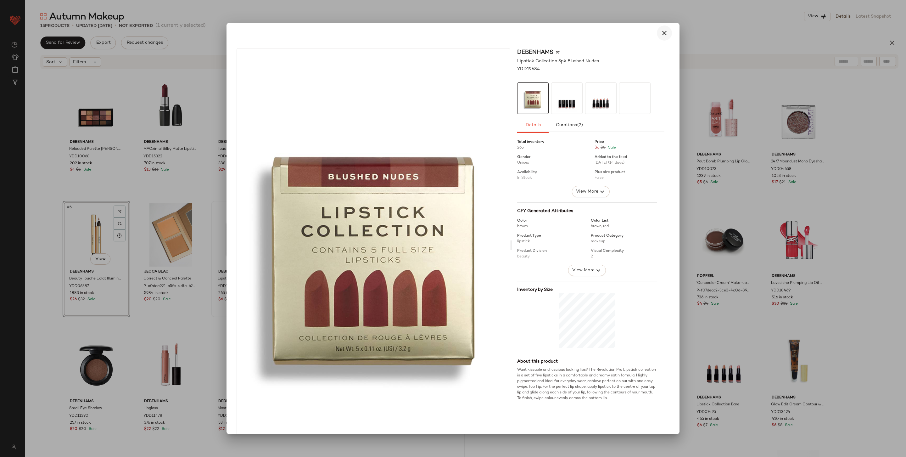
click at [569, 27] on button "button" at bounding box center [664, 32] width 15 height 15
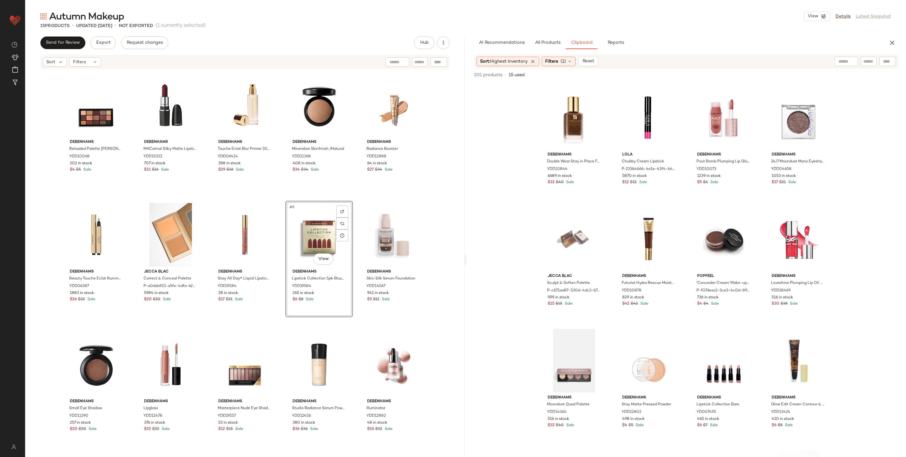
click at [438, 264] on div "Debenhams Reloaded Palette [PERSON_NAME] YDD10068 202 in stock $4 $5 Sale Deben…" at bounding box center [244, 262] width 439 height 385
click at [568, 62] on icon at bounding box center [569, 61] width 5 height 5
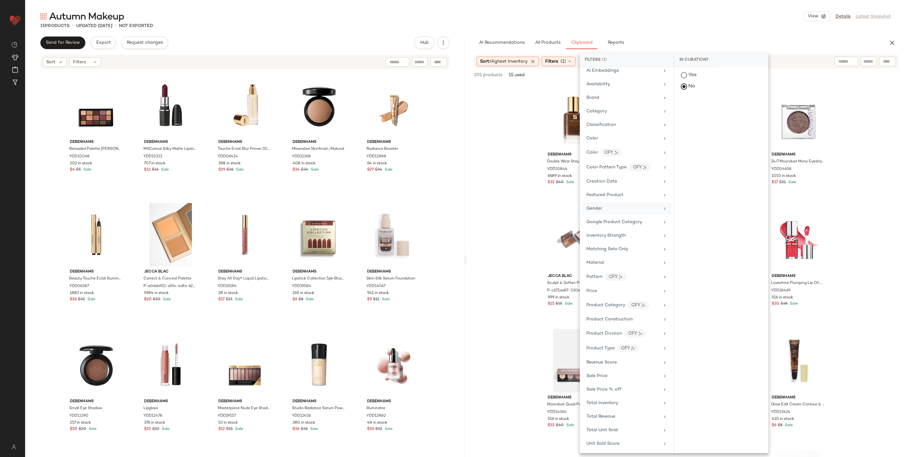
scroll to position [47, 0]
click at [569, 298] on div "Revenue Score" at bounding box center [622, 352] width 73 height 7
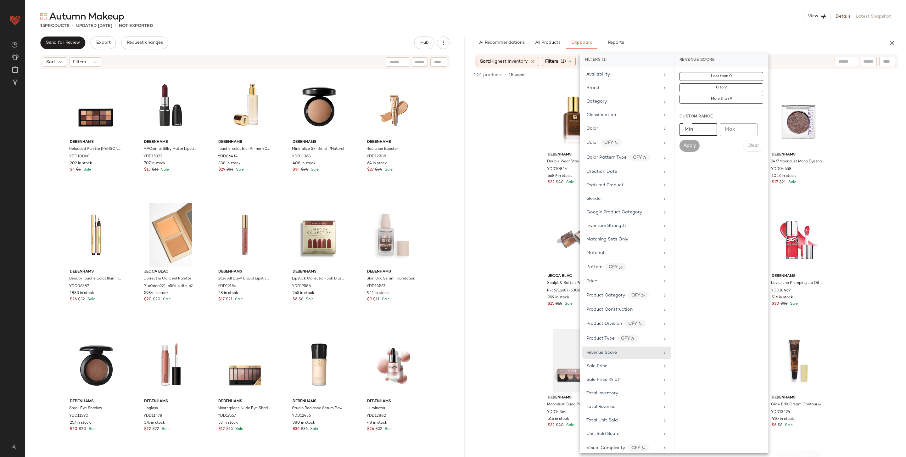
click at [569, 128] on input "Min" at bounding box center [698, 129] width 38 height 13
type input "*"
click at [569, 148] on button "Apply" at bounding box center [689, 146] width 20 height 12
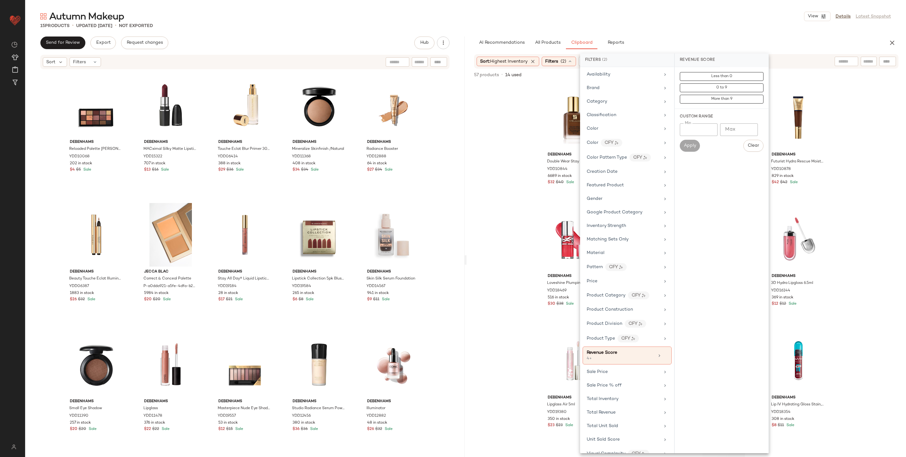
click at [569, 38] on div "AI Recommendations All Products Clipboard Reports" at bounding box center [676, 42] width 404 height 13
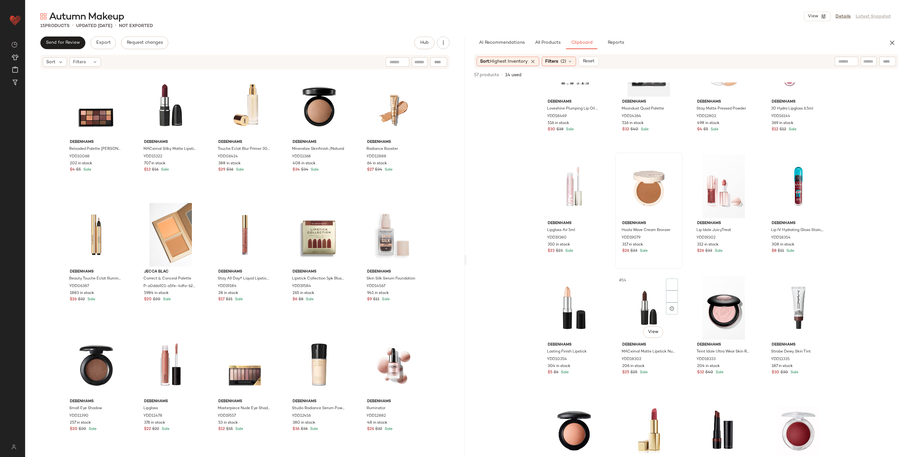
scroll to position [194, 0]
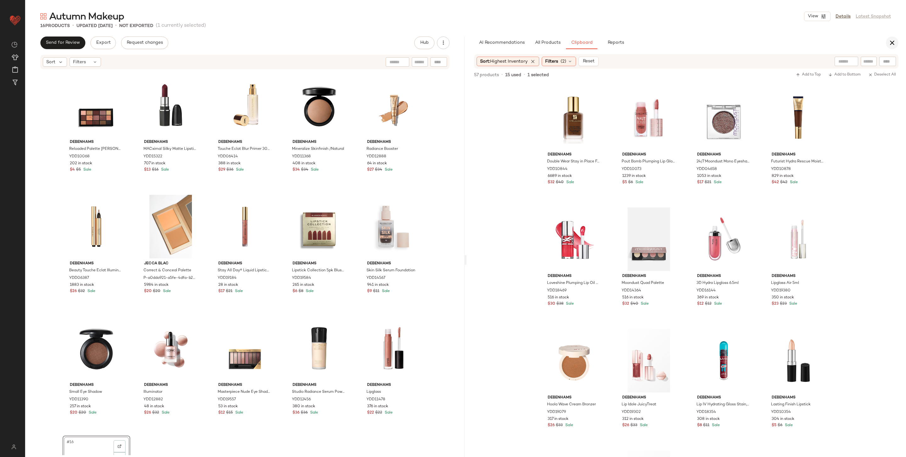
click at [569, 42] on icon "button" at bounding box center [892, 43] width 8 height 8
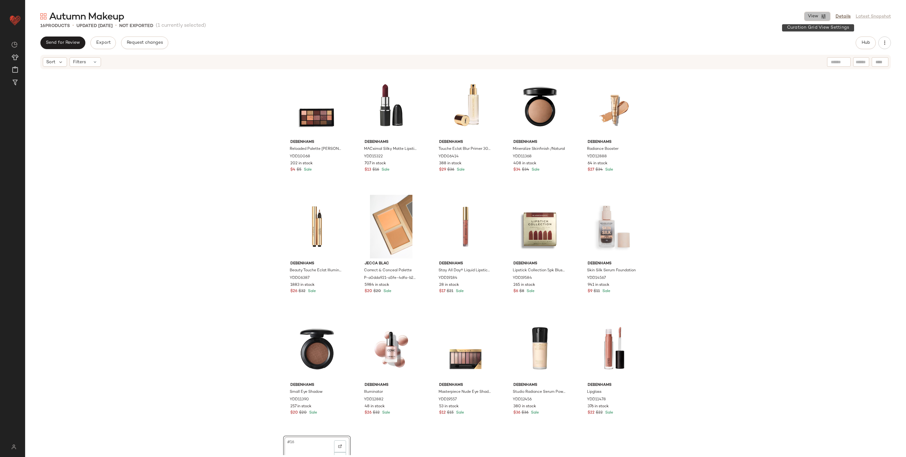
click at [569, 16] on icon "button" at bounding box center [823, 17] width 6 height 6
click at [569, 53] on label "Mobile (2 Grid)" at bounding box center [781, 54] width 36 height 13
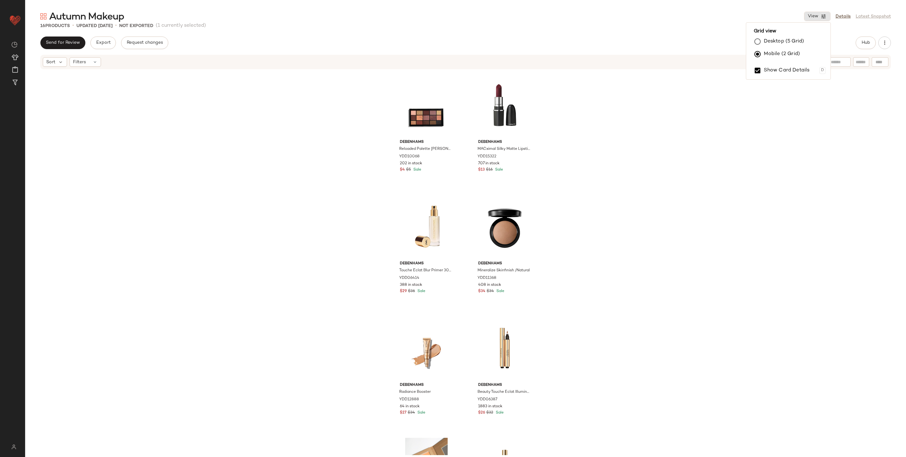
click at [569, 200] on div "Debenhams Reloaded Palette [PERSON_NAME] YDD10068 202 in stock $4 $5 Sale Deben…" at bounding box center [465, 262] width 880 height 385
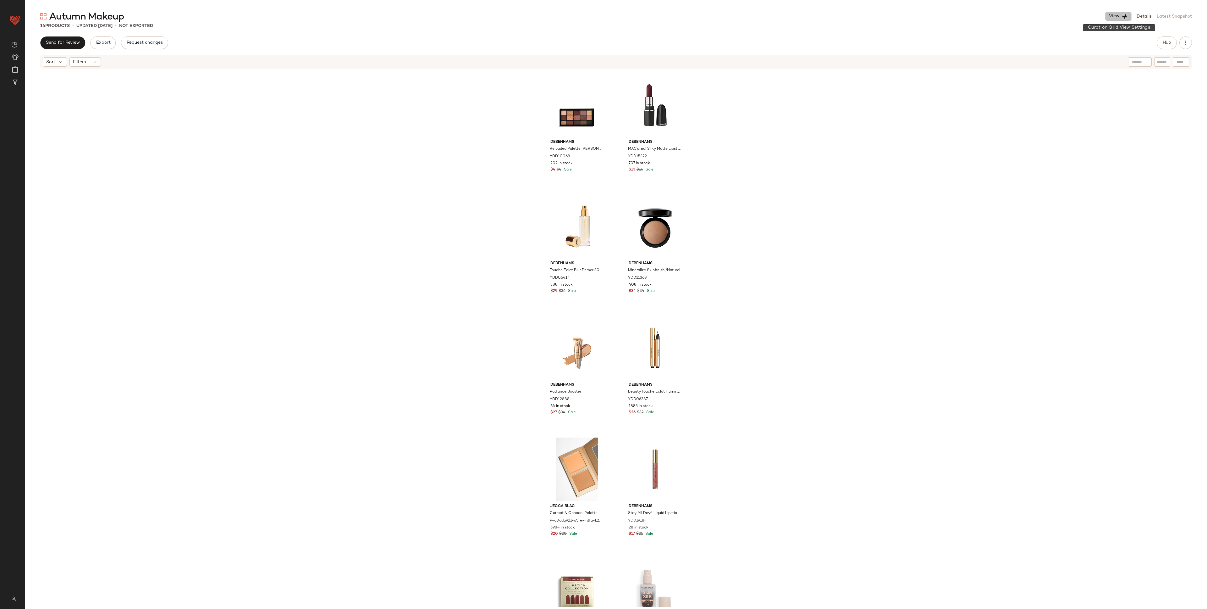
click at [569, 19] on button "View" at bounding box center [1119, 16] width 26 height 9
click at [569, 38] on label "Desktop (5 Grid)" at bounding box center [1085, 41] width 40 height 13
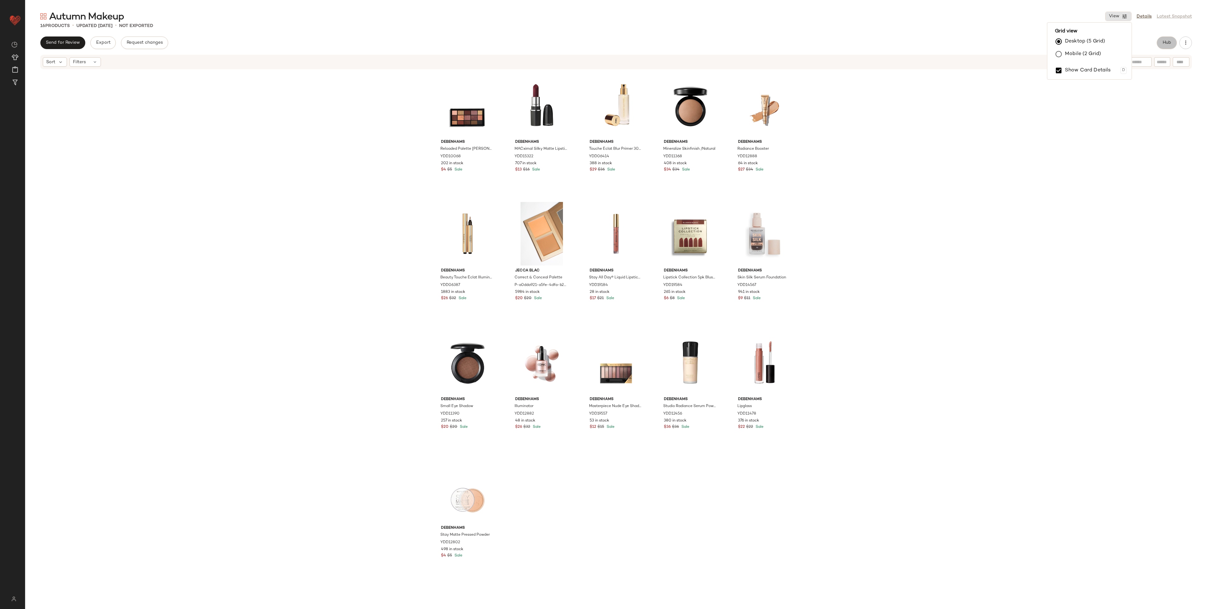
click at [569, 44] on button "Hub" at bounding box center [1167, 42] width 20 height 13
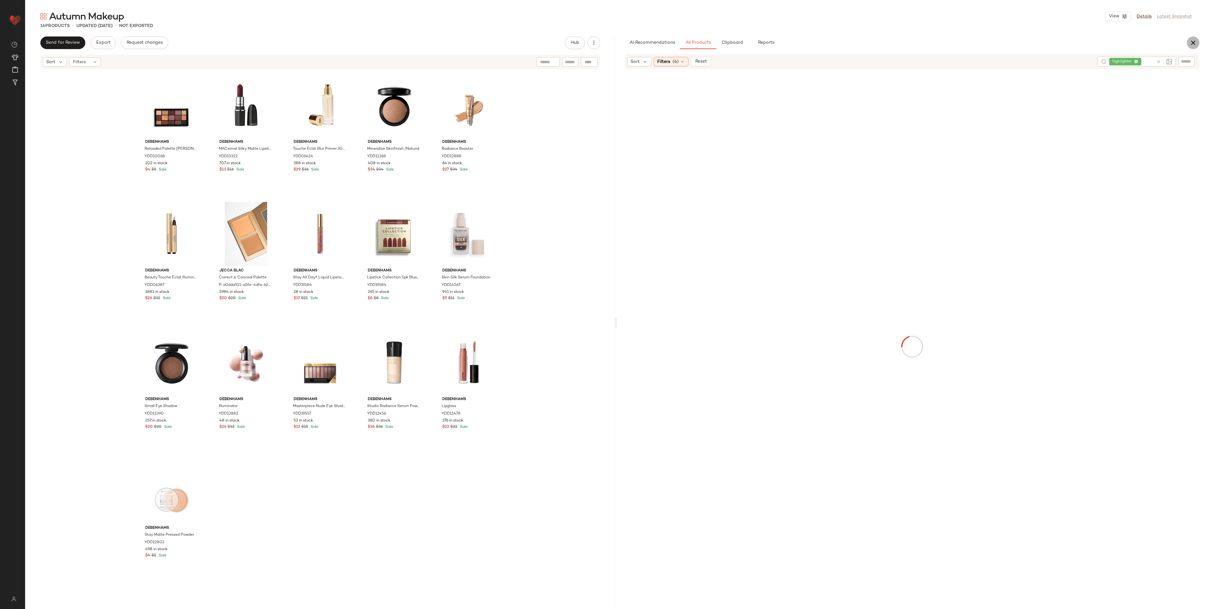
click at [569, 39] on icon "button" at bounding box center [1194, 43] width 8 height 8
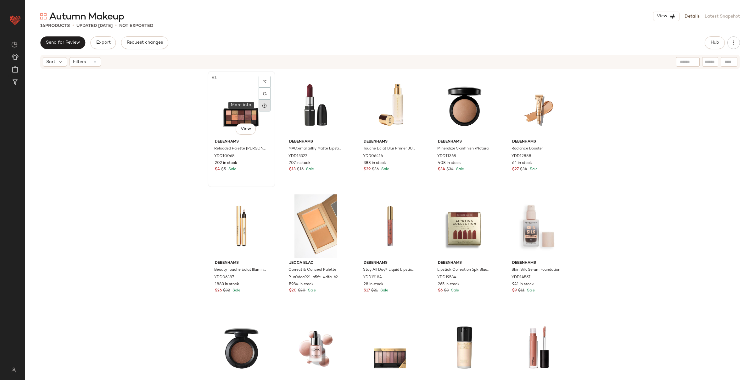
click at [263, 105] on icon at bounding box center [264, 105] width 5 height 5
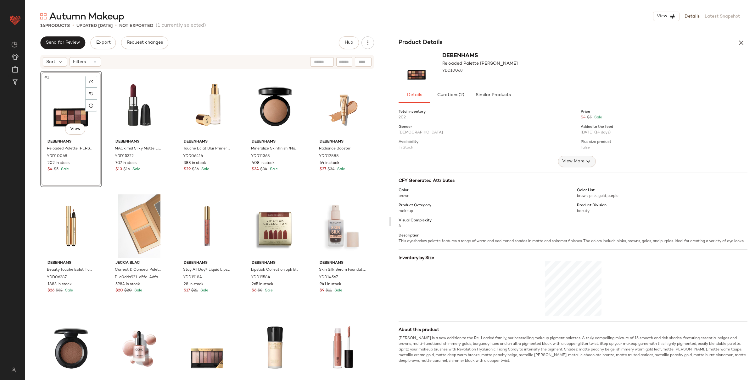
click at [569, 157] on button "View More" at bounding box center [576, 161] width 38 height 11
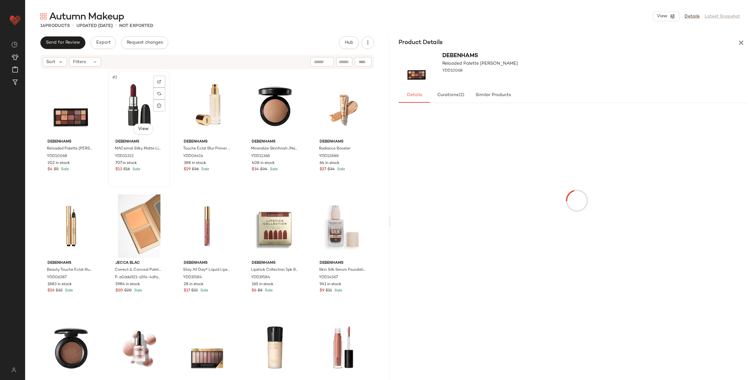
click at [129, 102] on div "#2 View" at bounding box center [138, 105] width 57 height 64
click at [204, 96] on div "#3 View" at bounding box center [207, 105] width 57 height 64
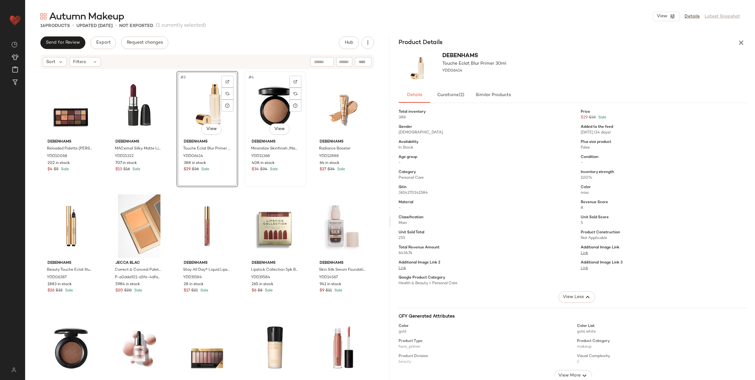
click at [271, 106] on div "#4 View" at bounding box center [275, 105] width 57 height 64
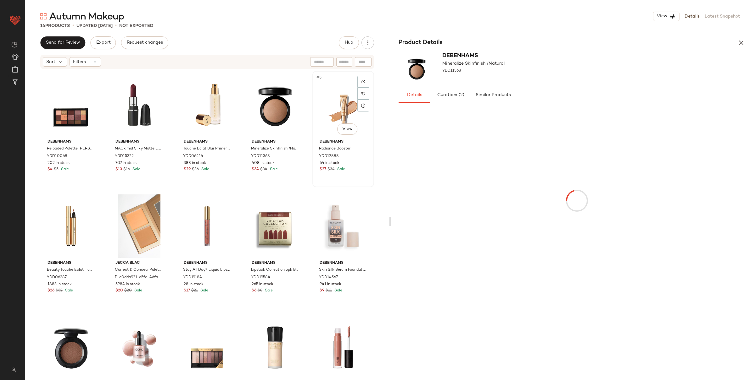
click at [337, 114] on div "#5 View" at bounding box center [342, 105] width 57 height 64
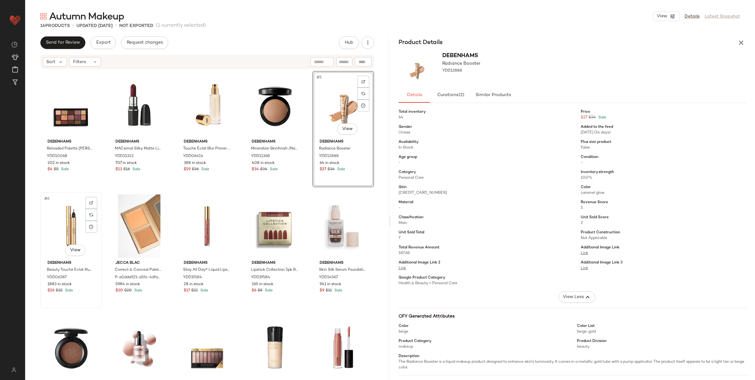
click at [67, 218] on div "#6 View" at bounding box center [70, 227] width 57 height 64
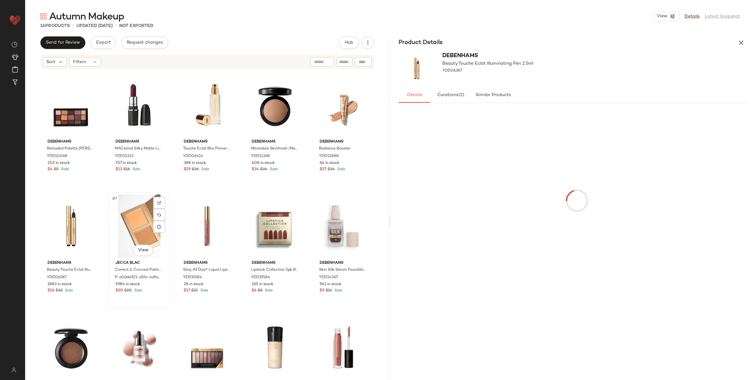
click at [138, 222] on div "#7 View" at bounding box center [138, 227] width 57 height 64
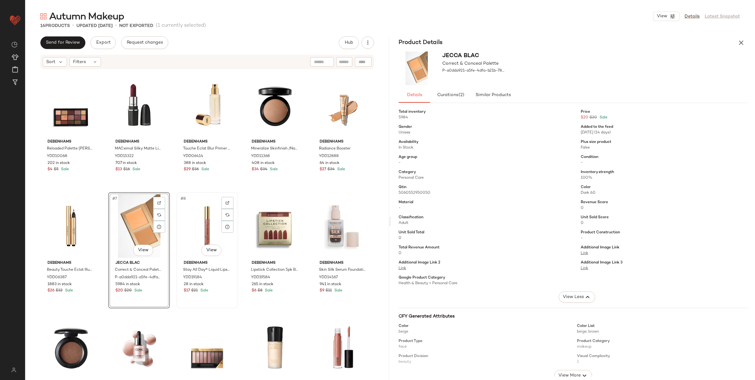
click at [195, 235] on div "#8 View" at bounding box center [207, 227] width 57 height 64
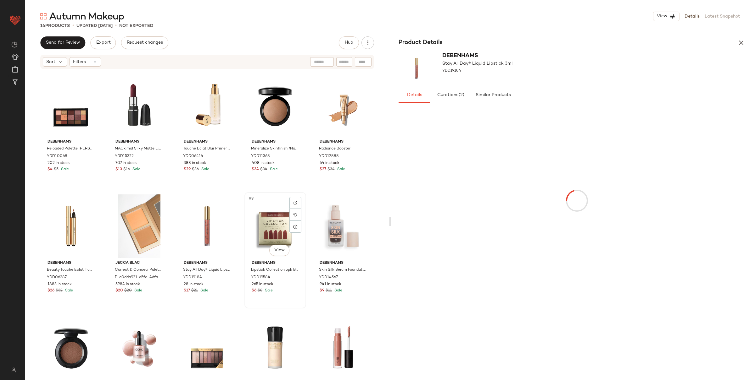
click at [263, 227] on div "#9 View" at bounding box center [275, 227] width 57 height 64
click at [322, 218] on div "#10 View" at bounding box center [342, 227] width 57 height 64
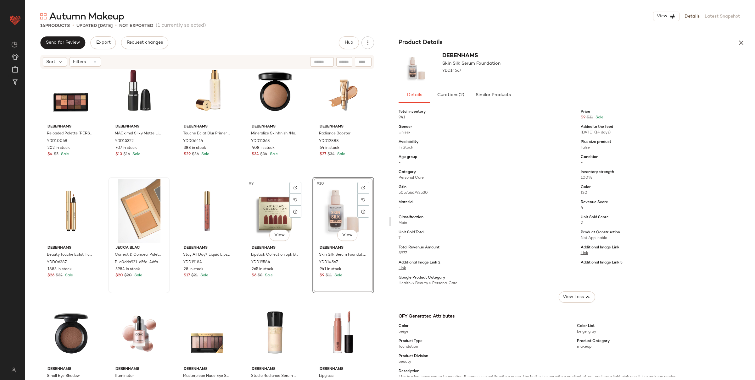
scroll to position [17, 0]
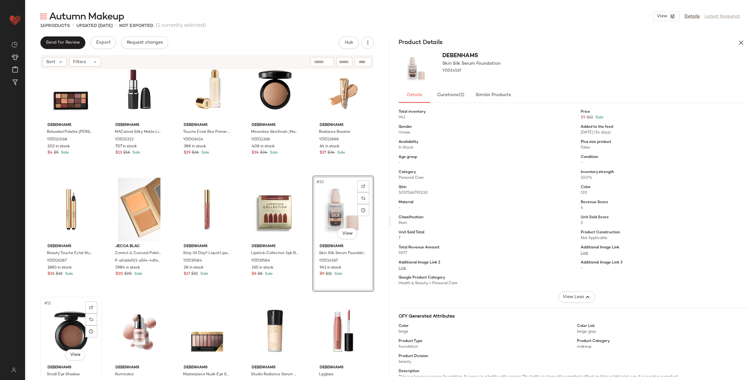
click at [52, 298] on div "#11 View" at bounding box center [70, 331] width 57 height 64
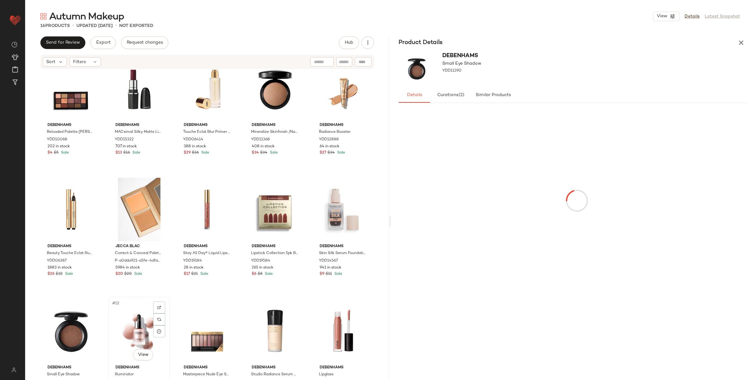
click at [110, 298] on div "#12 View" at bounding box center [138, 331] width 57 height 64
click at [190, 298] on div "#13 View" at bounding box center [207, 331] width 57 height 64
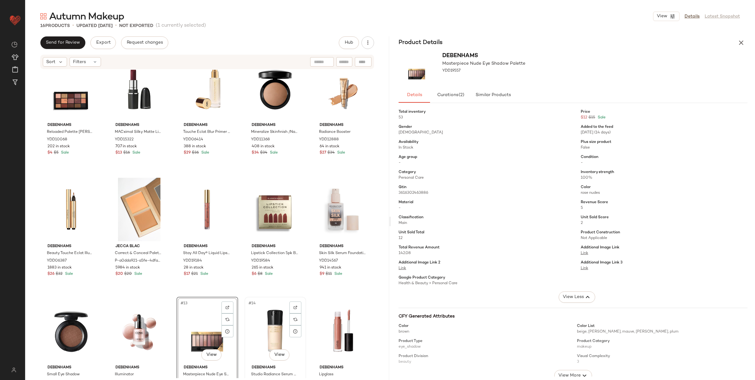
click at [261, 298] on div "#14 View" at bounding box center [275, 331] width 57 height 64
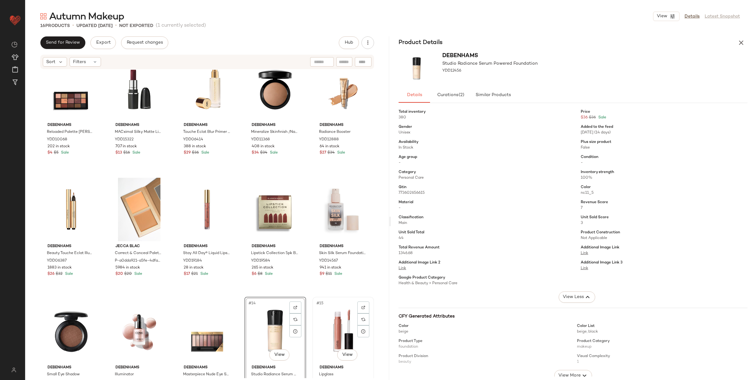
click at [330, 298] on div "#15 View" at bounding box center [342, 331] width 57 height 64
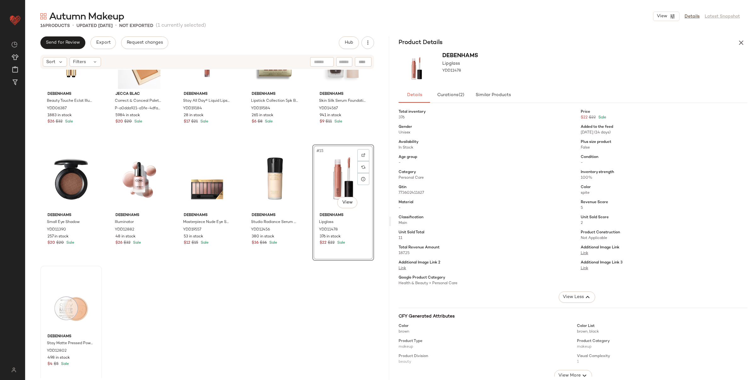
scroll to position [173, 0]
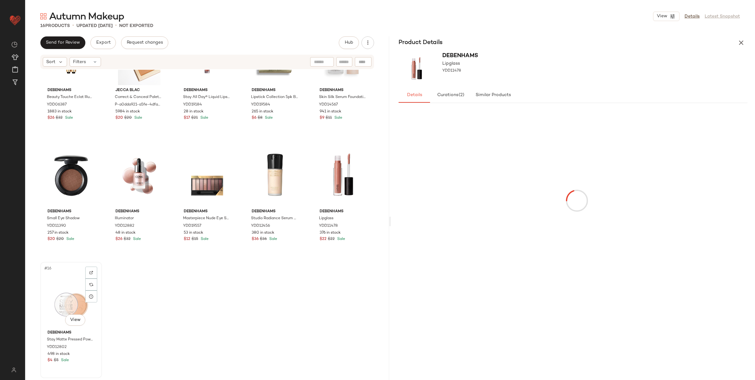
click at [75, 289] on div "#16 View" at bounding box center [70, 296] width 57 height 64
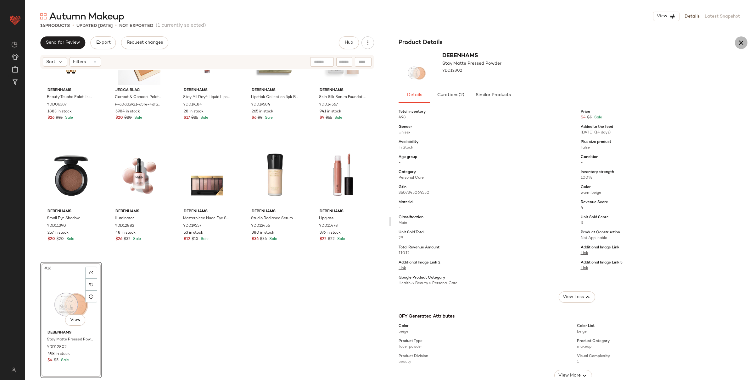
click at [569, 43] on icon "button" at bounding box center [741, 43] width 8 height 8
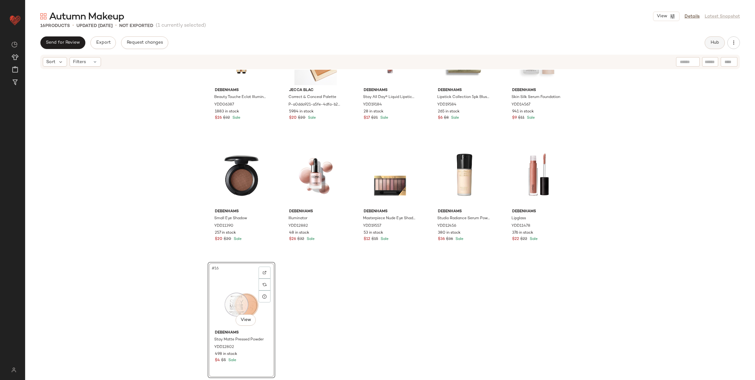
click at [569, 43] on button "Hub" at bounding box center [714, 42] width 20 height 13
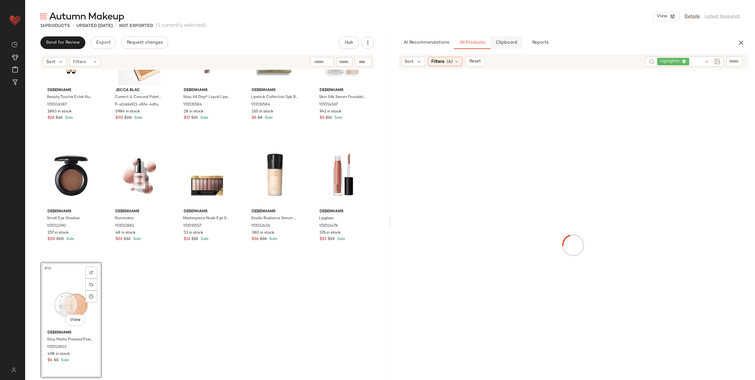
click at [514, 45] on span "Clipboard" at bounding box center [506, 42] width 22 height 5
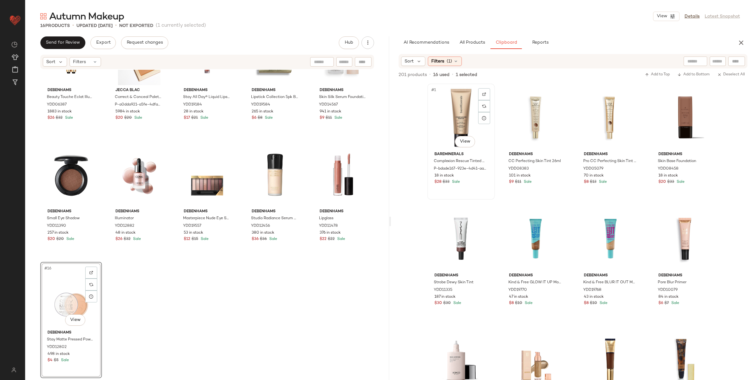
click at [454, 113] on div "#1 View" at bounding box center [460, 118] width 63 height 64
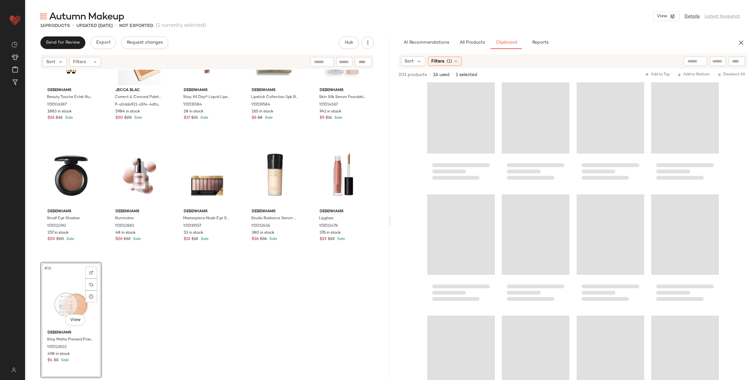
scroll to position [5381, 0]
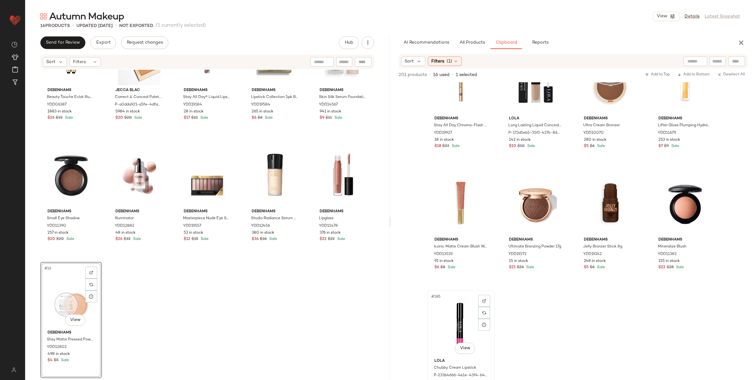
click at [457, 298] on div "#185 View" at bounding box center [460, 325] width 63 height 64
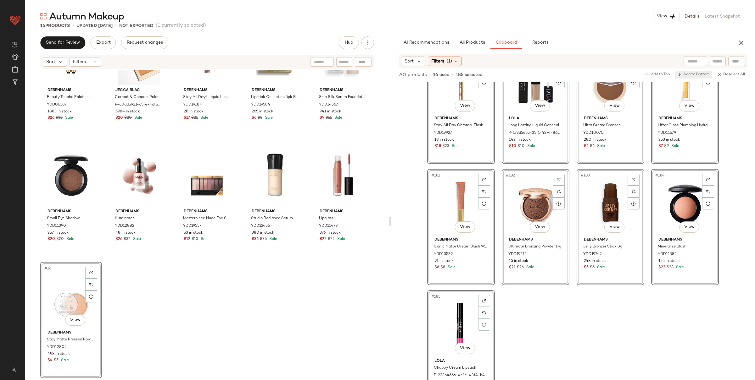
click at [569, 75] on span "Add to Bottom" at bounding box center [693, 75] width 32 height 4
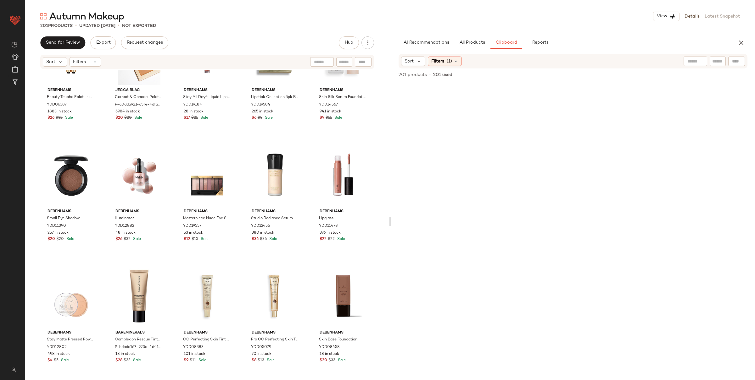
scroll to position [0, 0]
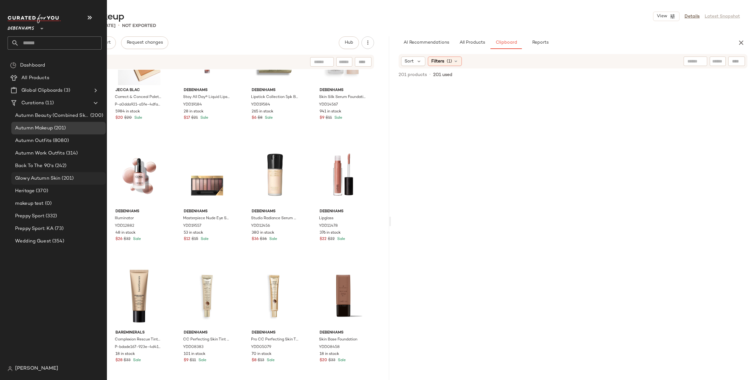
click at [61, 177] on span "(201)" at bounding box center [66, 178] width 13 height 7
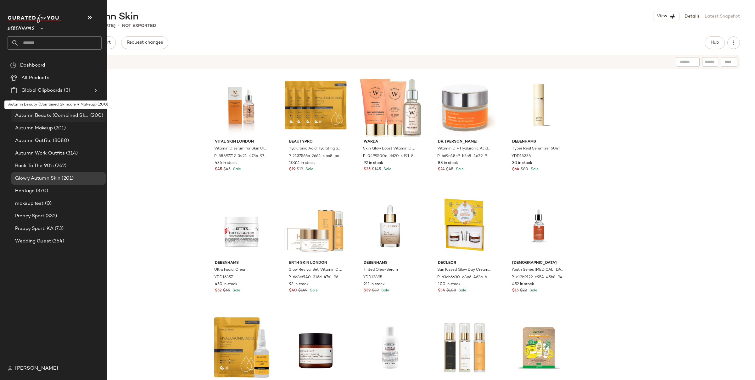
click at [74, 116] on span "Autumn Beauty (Combined Skincare + Makeup)" at bounding box center [52, 115] width 74 height 7
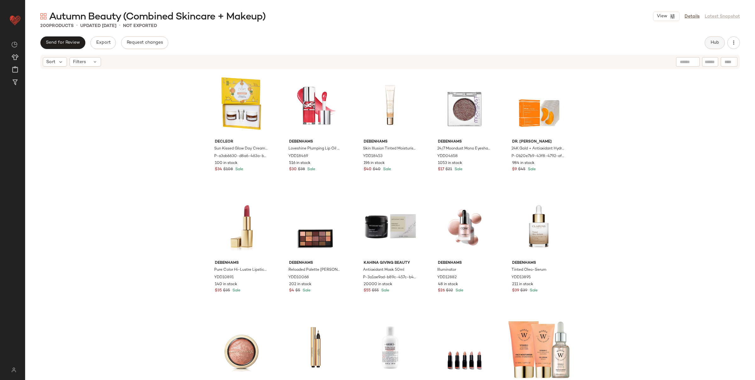
click at [569, 44] on span "Hub" at bounding box center [714, 42] width 9 height 5
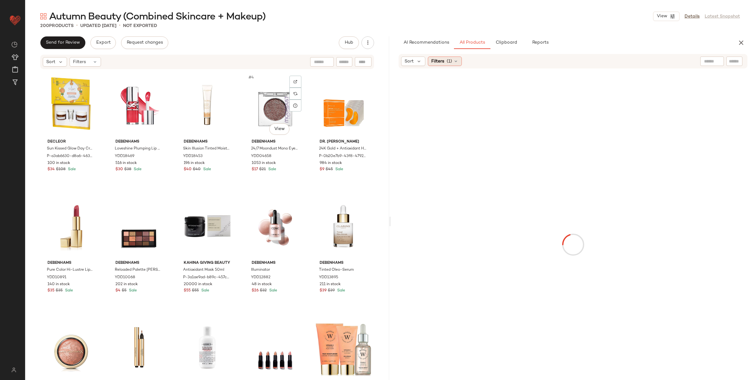
click at [452, 66] on div "Filters (1)" at bounding box center [445, 61] width 34 height 9
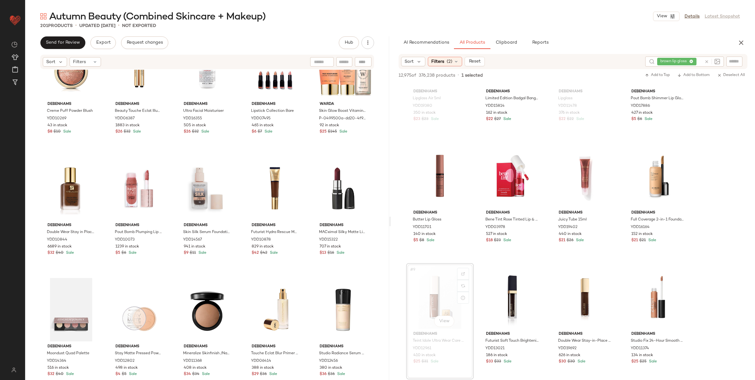
scroll to position [282, 0]
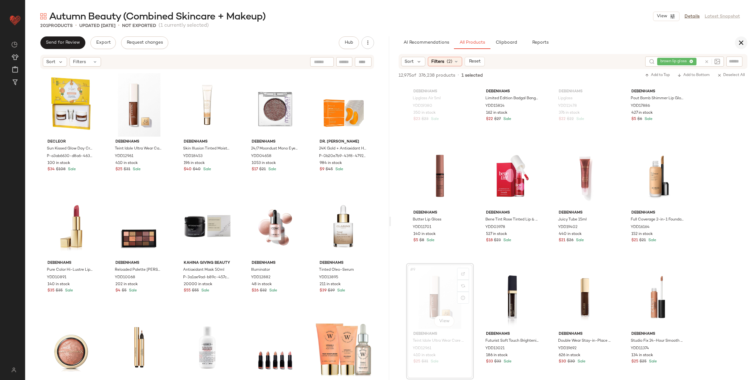
click at [742, 46] on icon "button" at bounding box center [741, 43] width 8 height 8
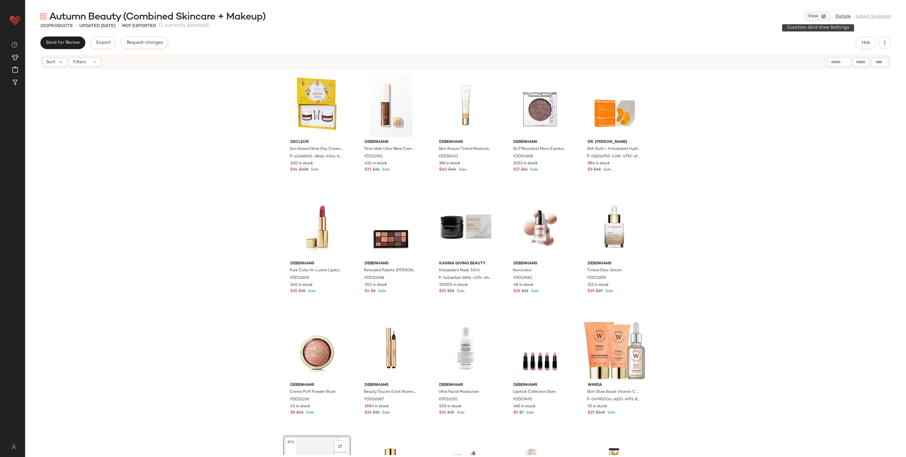
click at [754, 16] on span "View" at bounding box center [812, 16] width 11 height 5
click at [754, 58] on label "Mobile (2 Grid)" at bounding box center [781, 54] width 36 height 13
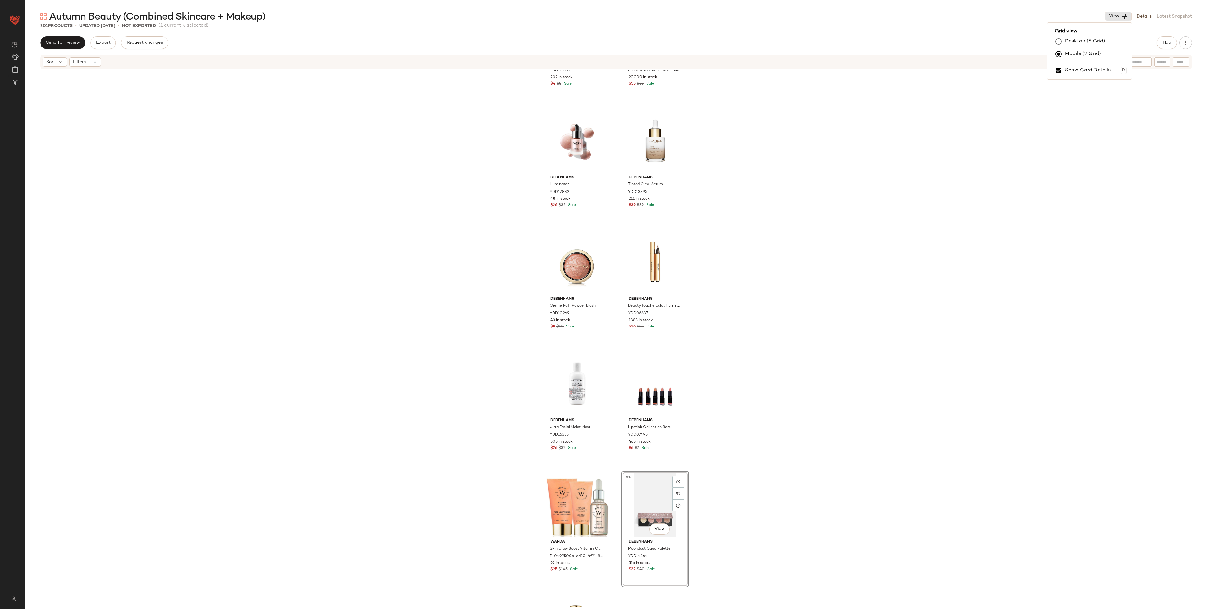
scroll to position [455, 0]
click at [754, 379] on div "Debenhams Reloaded Palette Velvet Rose YDD10068 202 in stock $4 $5 Sale Kahina …" at bounding box center [616, 338] width 1182 height 537
click at [754, 380] on div "Debenhams Reloaded Palette Velvet Rose YDD10068 202 in stock $4 $5 Sale Kahina …" at bounding box center [616, 338] width 1182 height 537
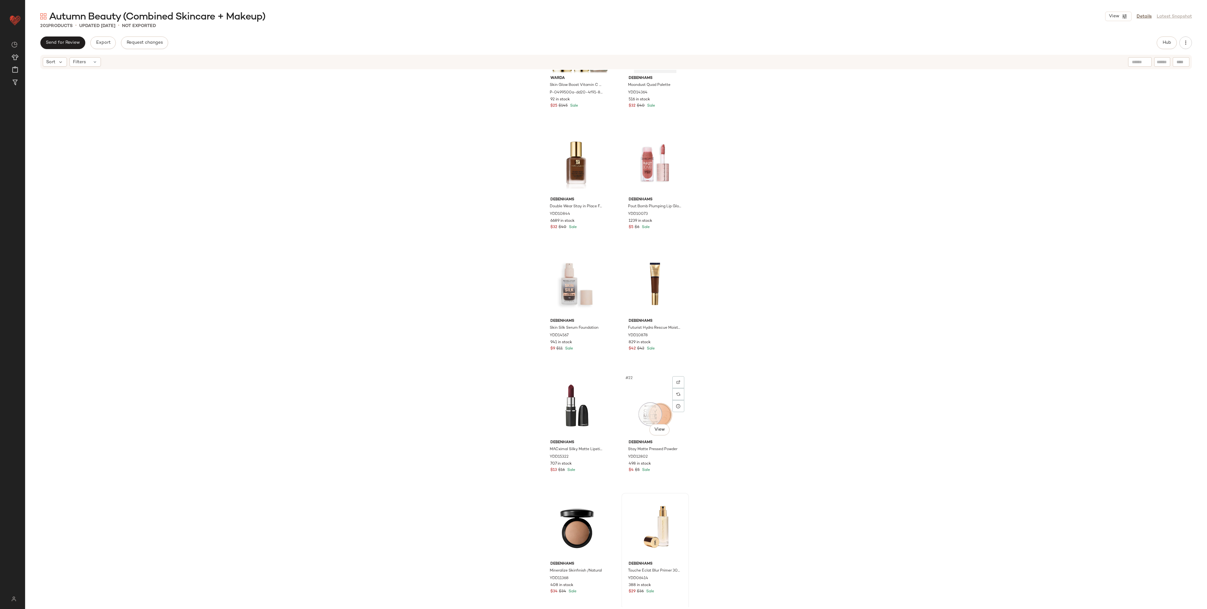
scroll to position [906, 0]
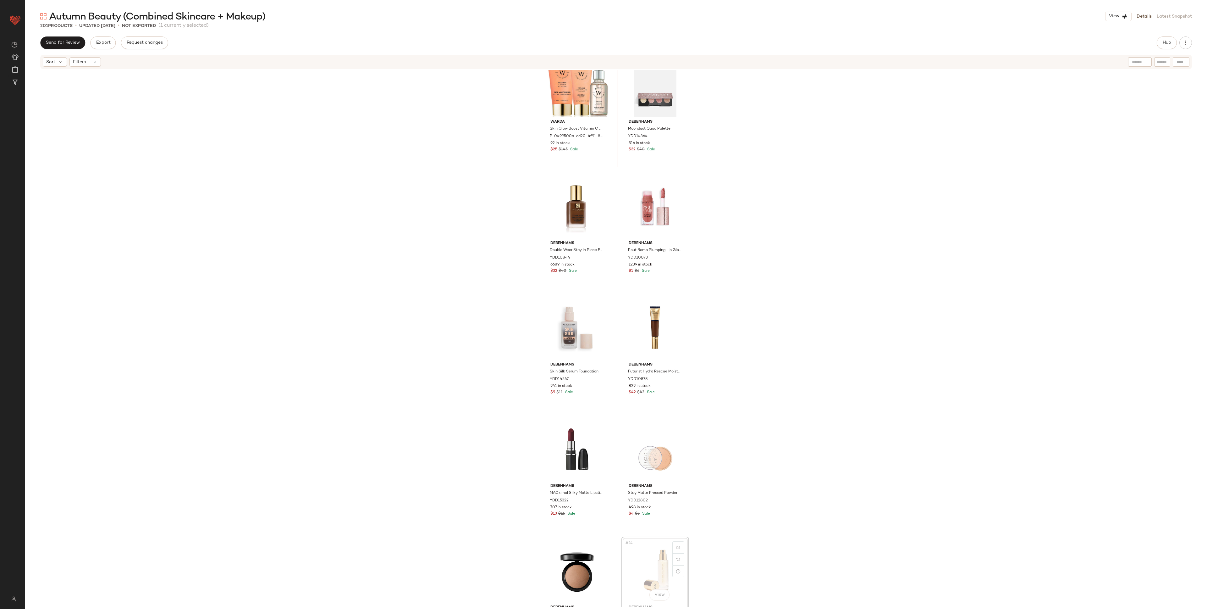
scroll to position [875, 0]
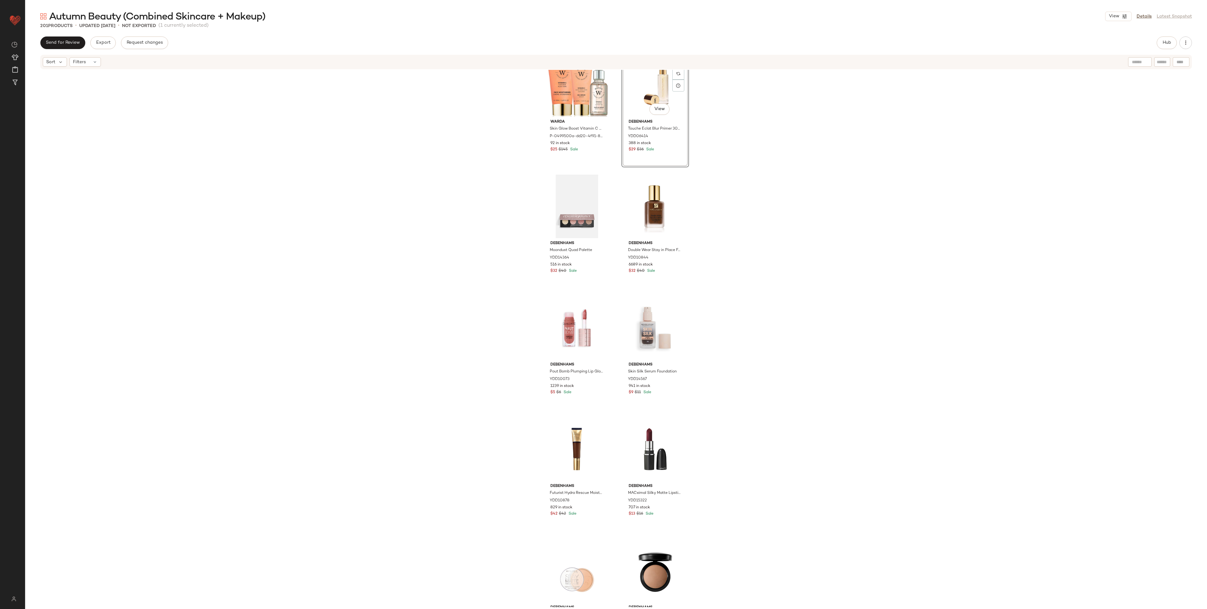
click at [754, 192] on div "WARDA Skin Glow Boost Vitamin C Anti-Aging Moisturiser 50m + Vitamin C Glow Boo…" at bounding box center [616, 338] width 1182 height 537
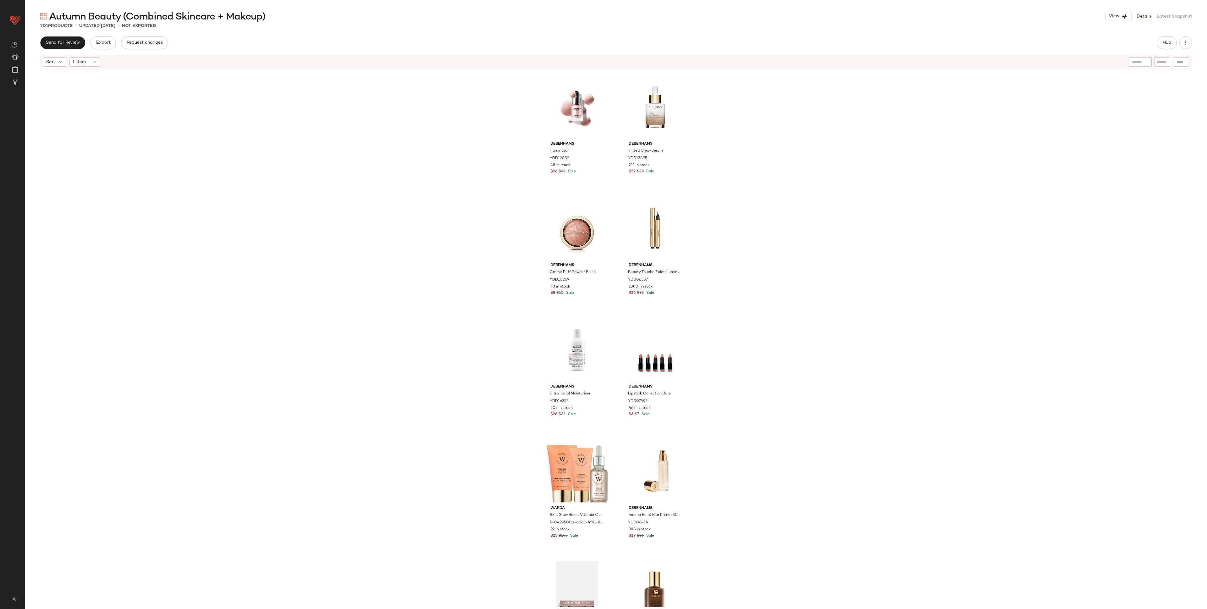
scroll to position [492, 0]
click at [679, 380] on div at bounding box center [679, 468] width 12 height 12
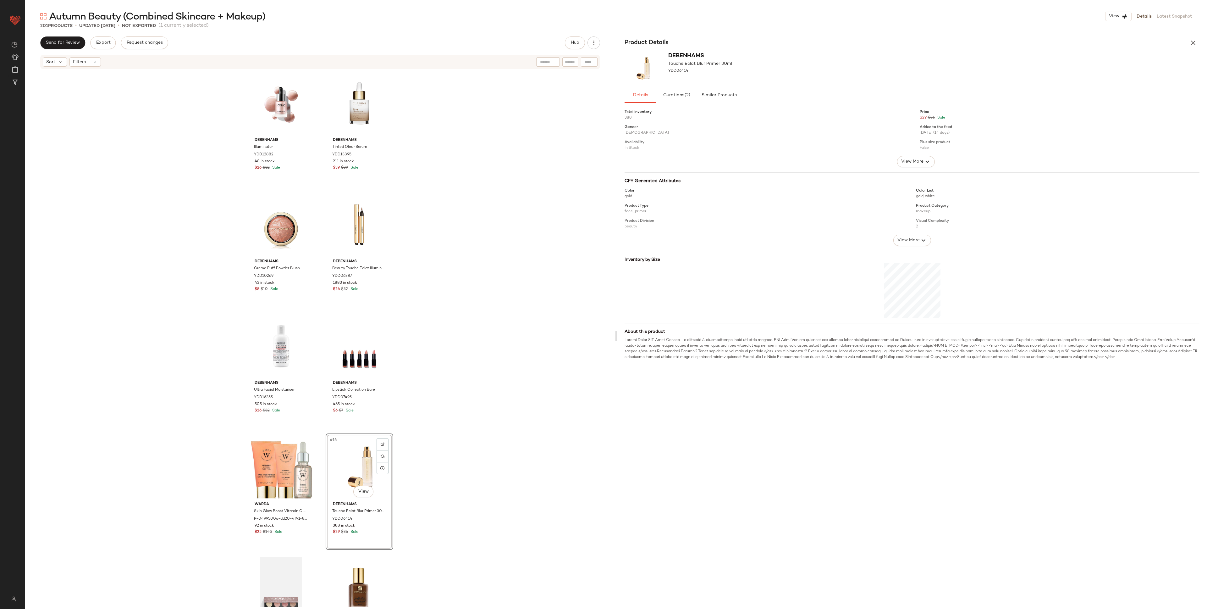
click at [754, 170] on div "Total inventory 388 Price $29 $36 Sale Gender Female Added to the feed 09/02/20…" at bounding box center [916, 233] width 583 height 254
click at [754, 167] on div "Total inventory 388 Price $29 $36 Sale Gender Female Added to the feed 09/02/20…" at bounding box center [916, 233] width 583 height 254
click at [754, 167] on button "View More" at bounding box center [916, 161] width 38 height 11
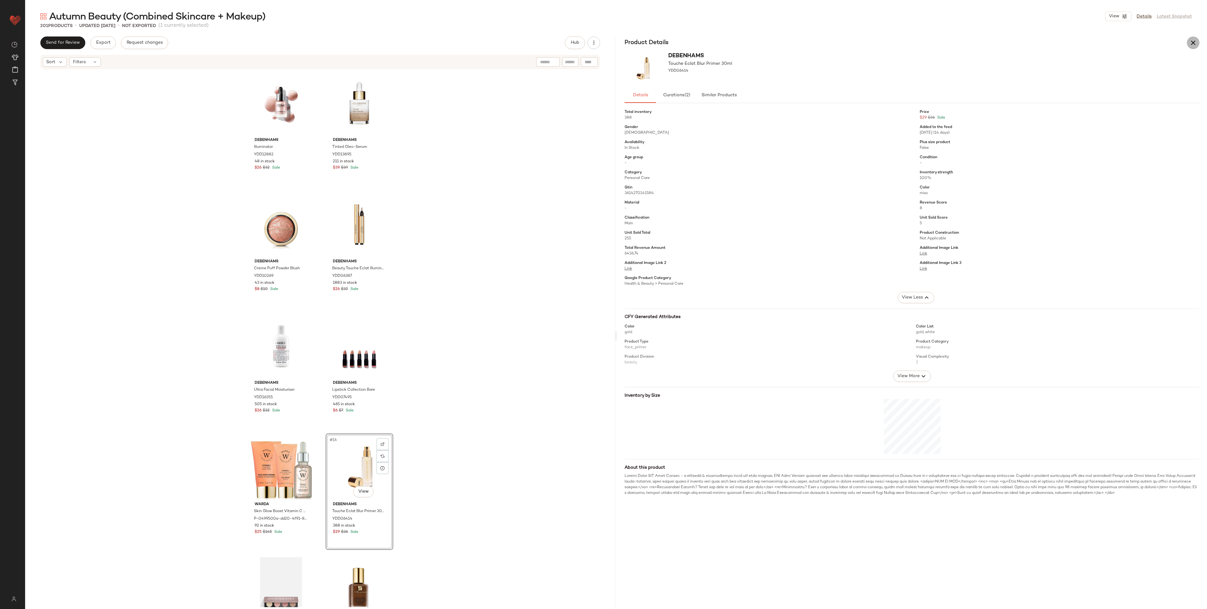
click at [754, 37] on button "button" at bounding box center [1193, 42] width 13 height 13
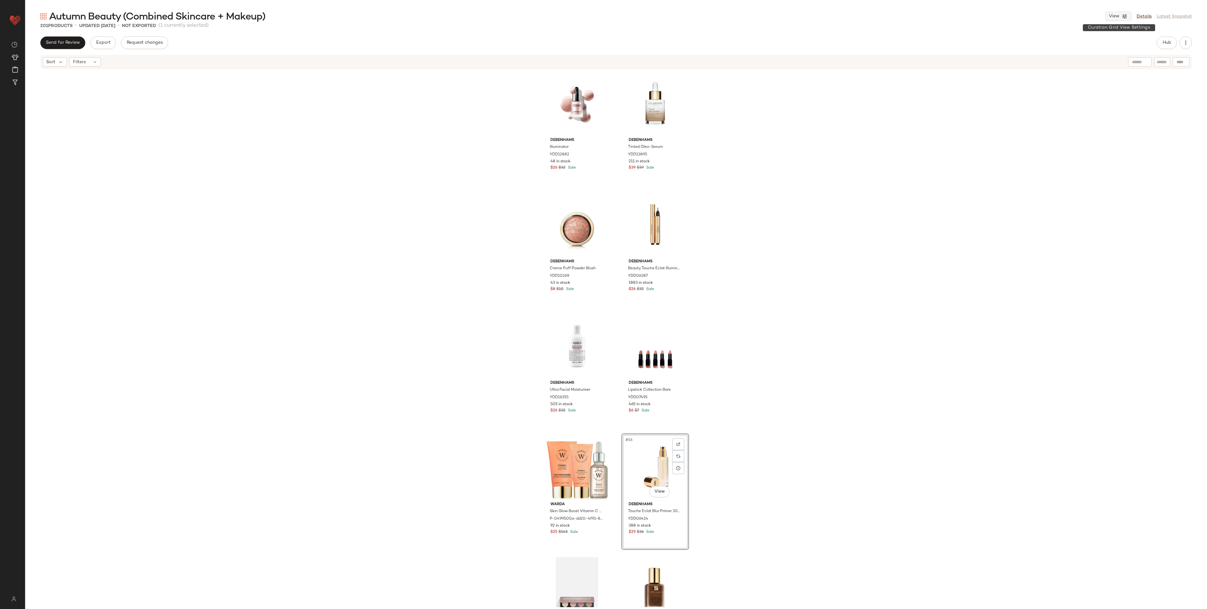
click at [754, 13] on button "View" at bounding box center [1119, 16] width 26 height 9
click at [754, 43] on label "Desktop (5 Grid)" at bounding box center [1085, 41] width 40 height 13
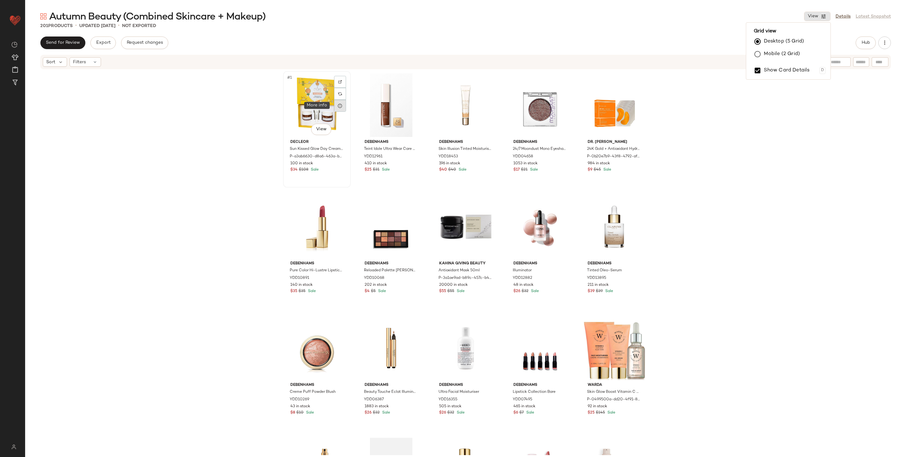
click at [338, 110] on div at bounding box center [340, 106] width 12 height 12
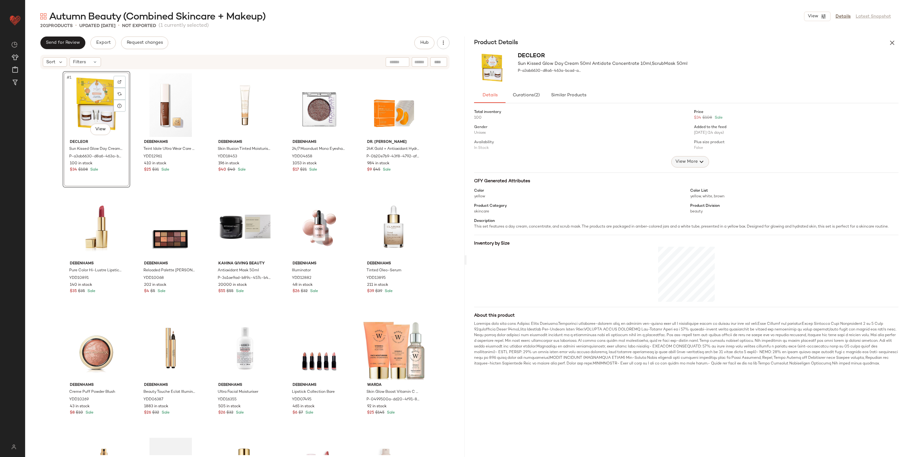
click at [690, 162] on span "View More" at bounding box center [685, 162] width 23 height 8
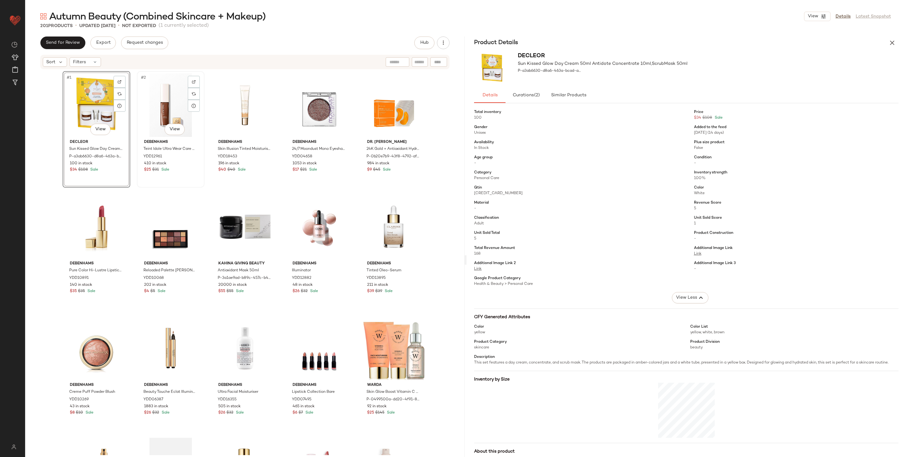
click at [171, 102] on div "#2 View" at bounding box center [170, 105] width 63 height 64
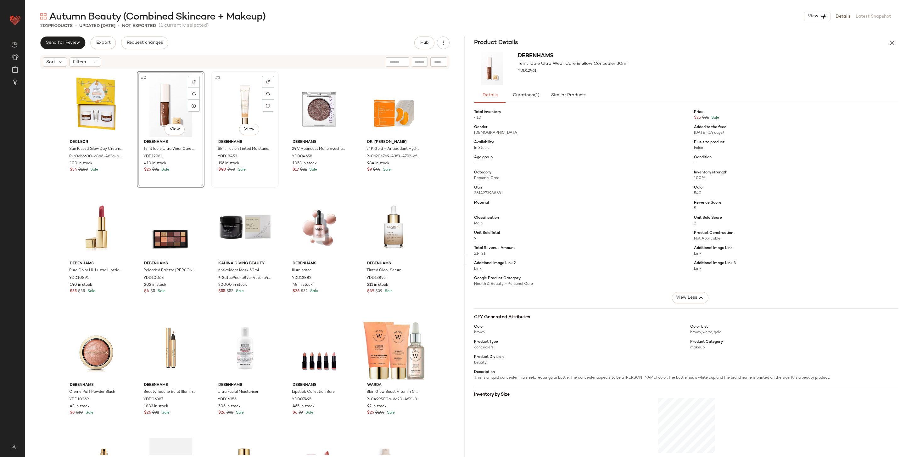
click at [235, 101] on div "#3 View" at bounding box center [244, 105] width 63 height 64
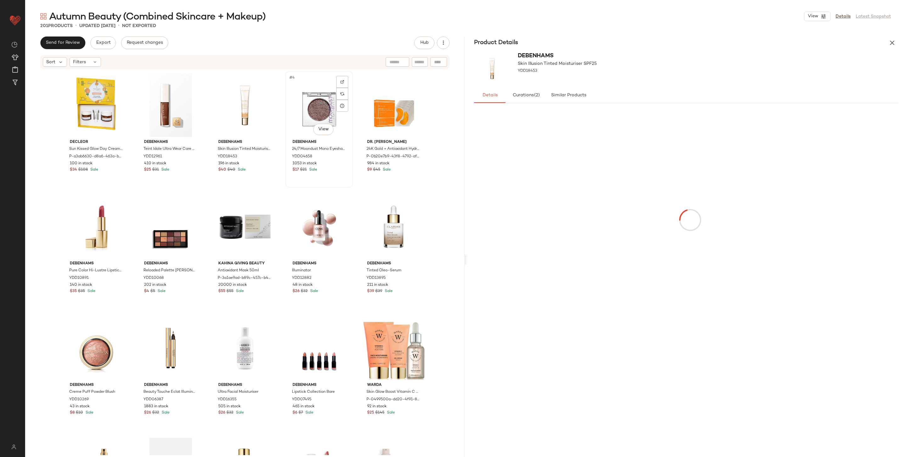
click at [319, 107] on div "#4 View" at bounding box center [318, 105] width 63 height 64
click at [380, 113] on div "#5 View" at bounding box center [393, 105] width 63 height 64
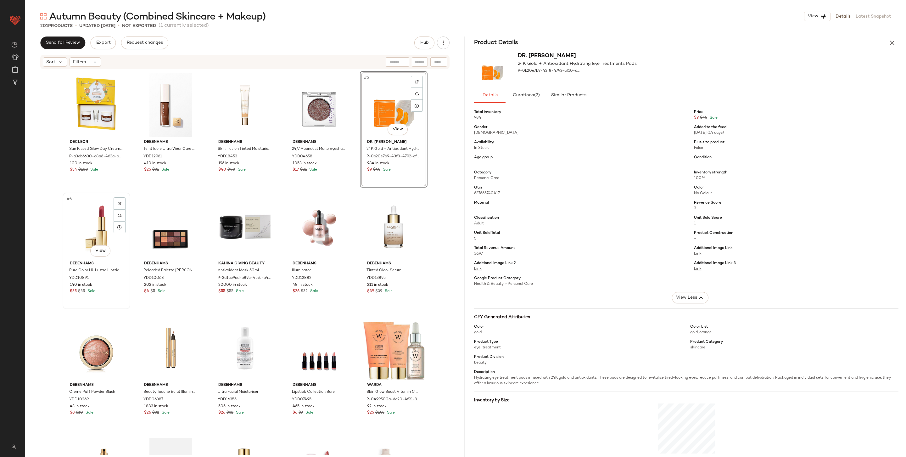
click at [83, 233] on div "#6 View" at bounding box center [96, 227] width 63 height 64
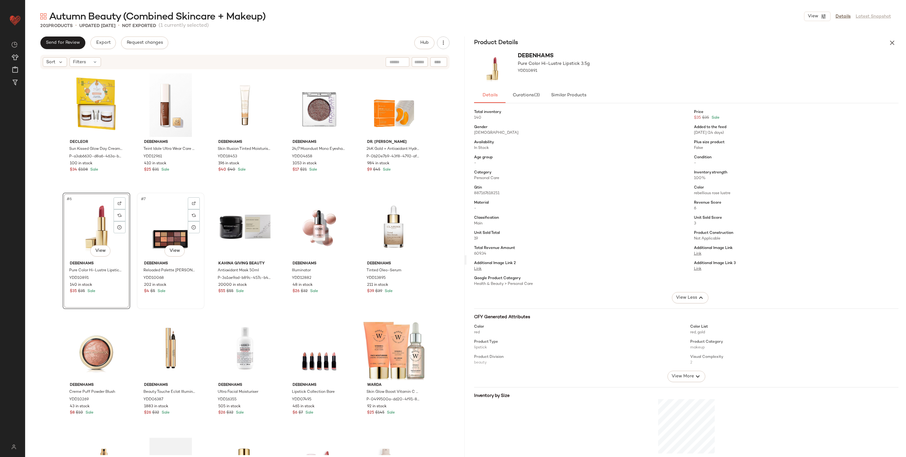
click at [155, 226] on div "#7 View" at bounding box center [170, 227] width 63 height 64
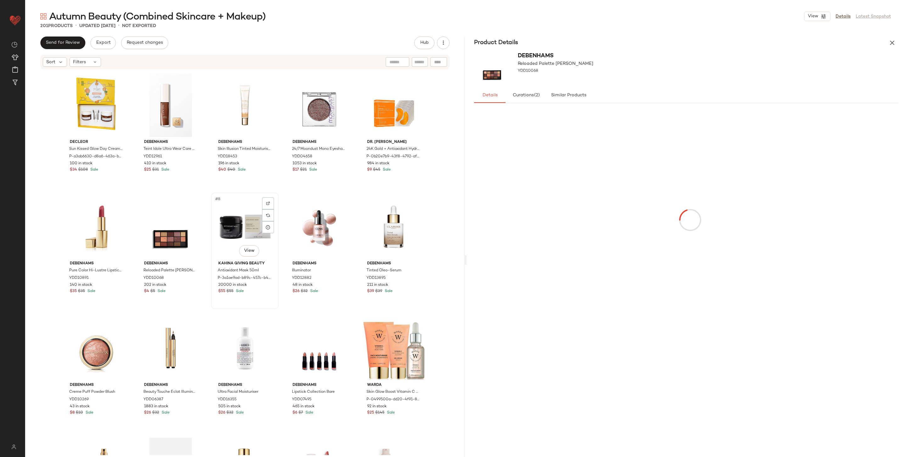
click at [232, 223] on div "#8 View" at bounding box center [244, 227] width 63 height 64
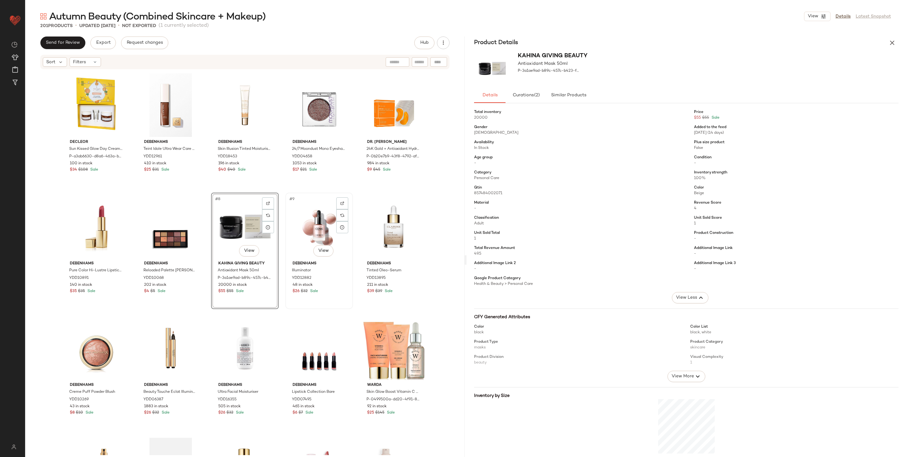
click at [320, 228] on div "#9 View" at bounding box center [318, 227] width 63 height 64
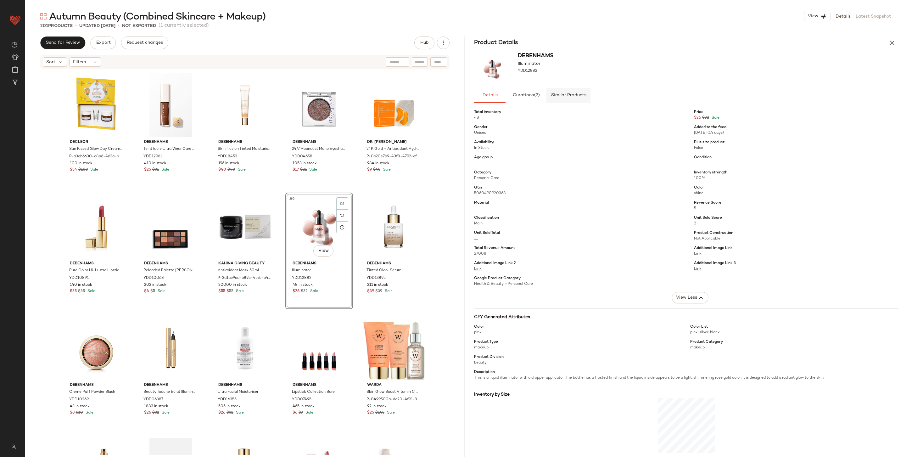
click at [569, 96] on span "Similar Products" at bounding box center [568, 95] width 36 height 5
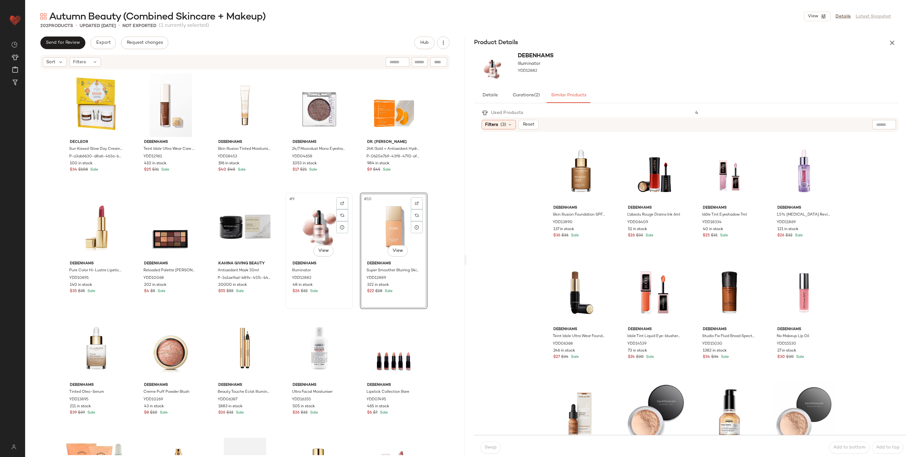
click at [319, 227] on div "#9 View" at bounding box center [318, 227] width 63 height 64
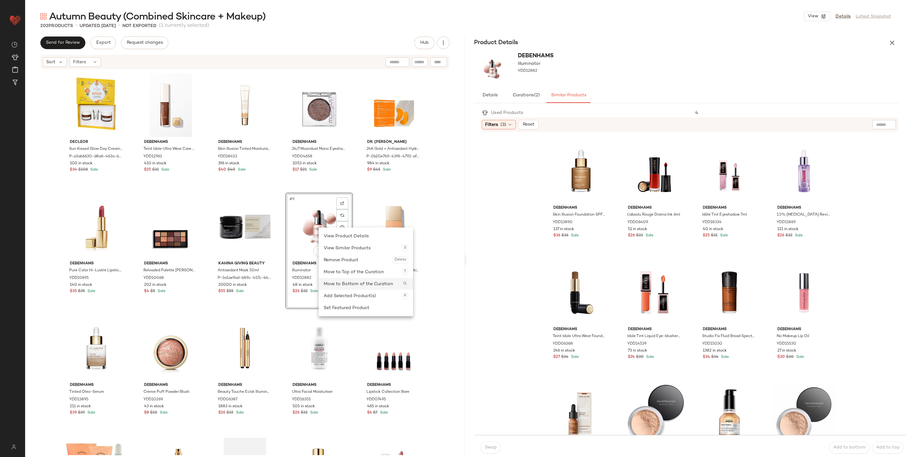
click at [342, 284] on div "Move to Bottom of the Curation G" at bounding box center [366, 284] width 84 height 12
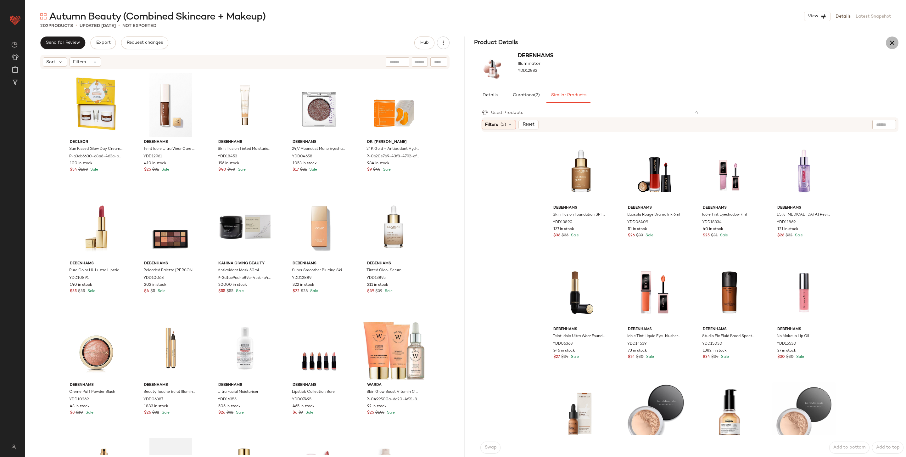
click at [754, 40] on icon "button" at bounding box center [892, 43] width 8 height 8
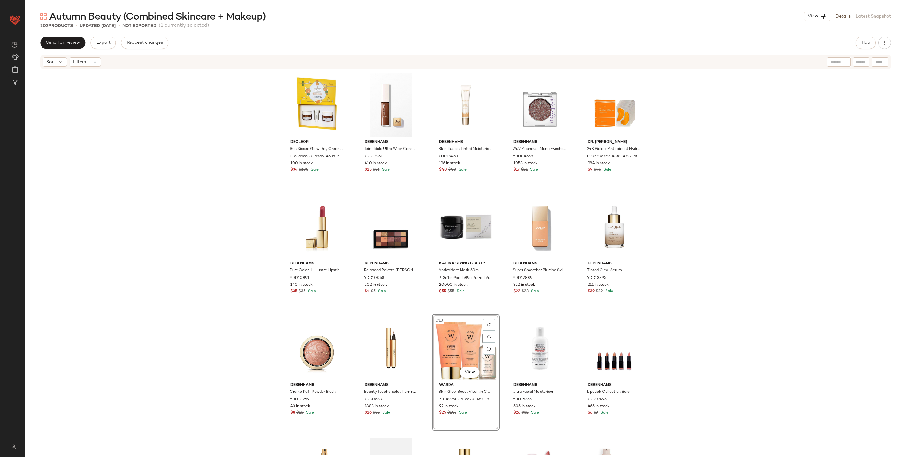
click at [747, 322] on div "Decleor Sun Kissed Glow Day Cream 50ml Antidote Concentrate 10ml,ScrubMask 50ml…" at bounding box center [465, 262] width 880 height 385
click at [723, 339] on div "Decleor Sun Kissed Glow Day Cream 50ml Antidote Concentrate 10ml,ScrubMask 50ml…" at bounding box center [465, 262] width 880 height 385
click at [754, 18] on span "View" at bounding box center [812, 16] width 11 height 5
click at [754, 51] on label "Mobile (2 Grid)" at bounding box center [781, 54] width 36 height 13
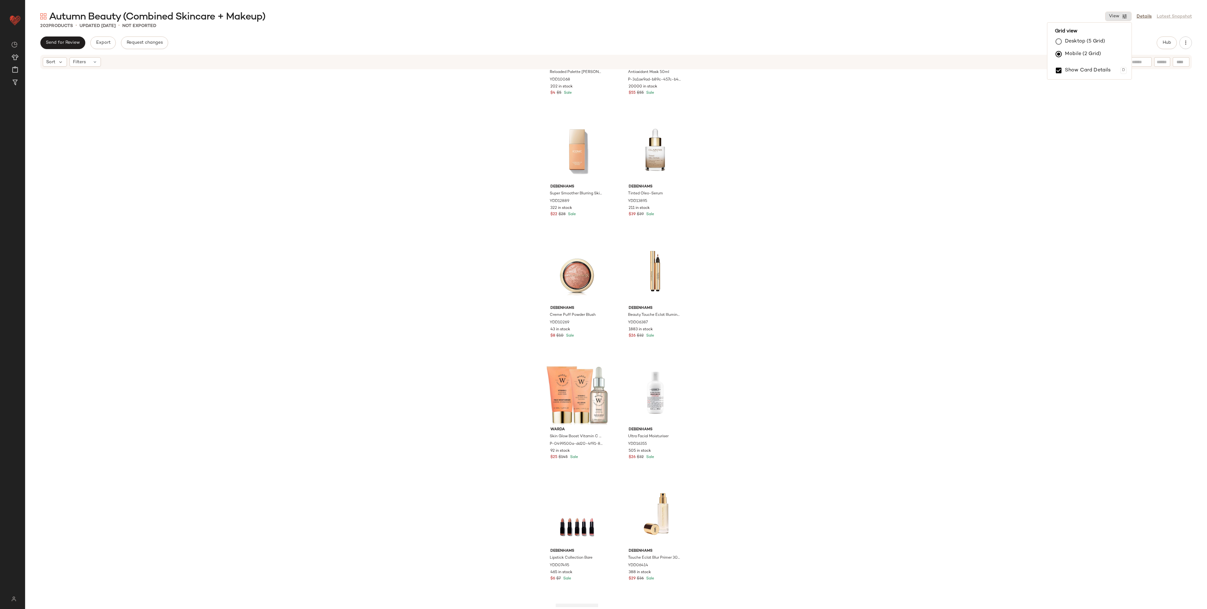
scroll to position [459, 0]
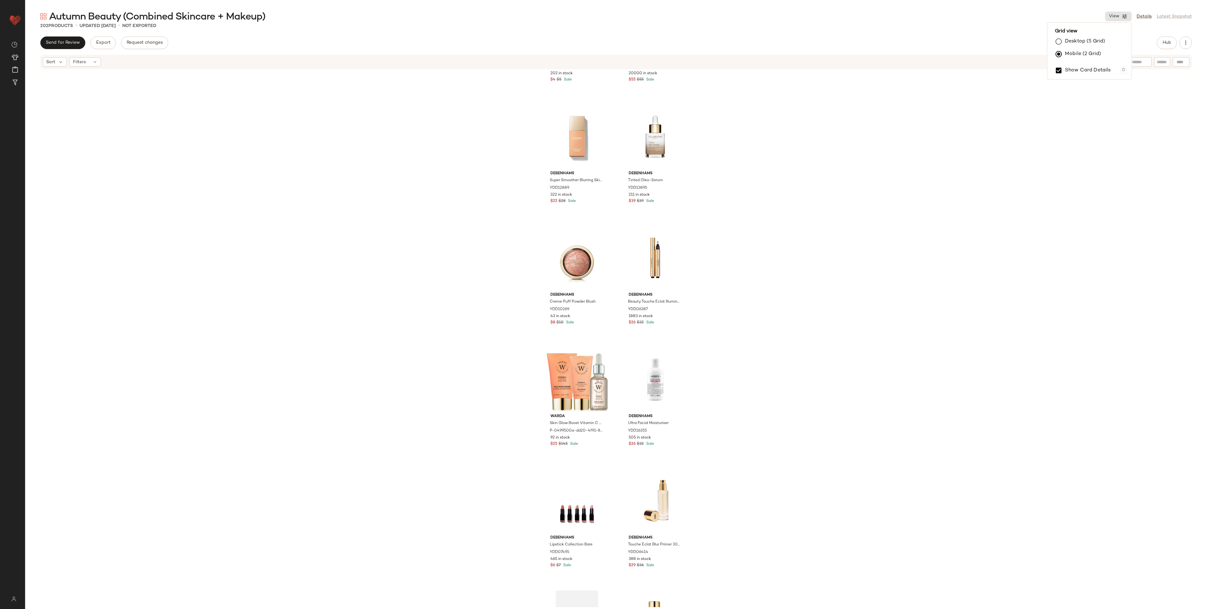
click at [754, 40] on div "Send for Review Export Request changes Hub" at bounding box center [616, 42] width 1182 height 13
click at [754, 43] on icon "button" at bounding box center [1186, 43] width 6 height 6
click at [754, 218] on div "Debenhams Reloaded Palette Velvet Rose YDD10068 202 in stock $4 $5 Sale Kahina …" at bounding box center [616, 338] width 1182 height 537
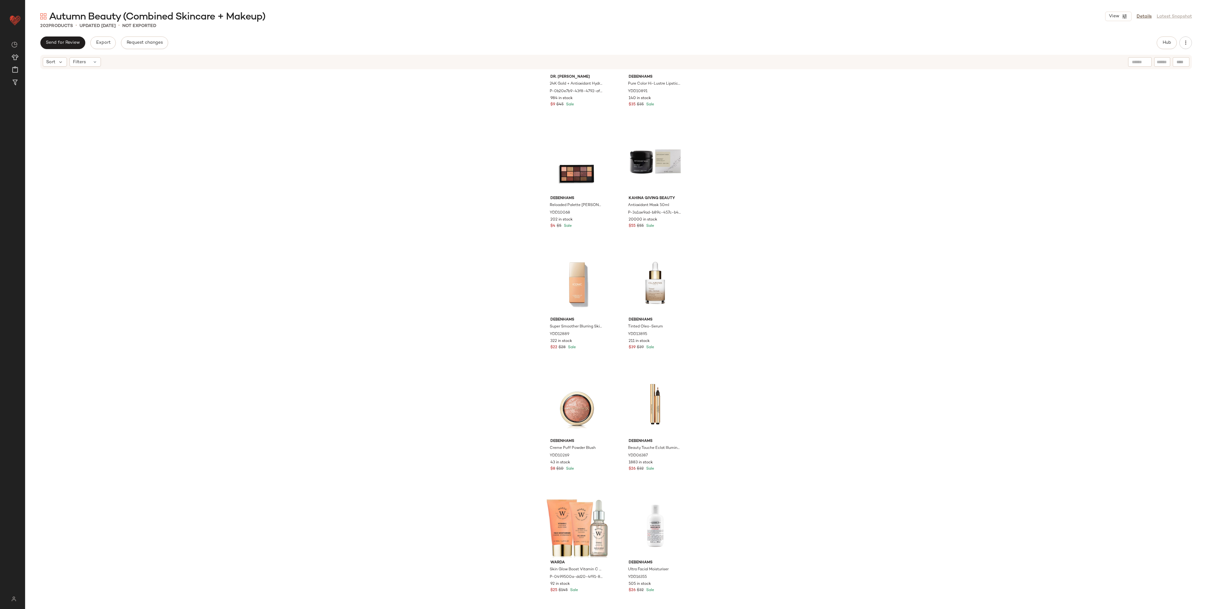
scroll to position [90, 0]
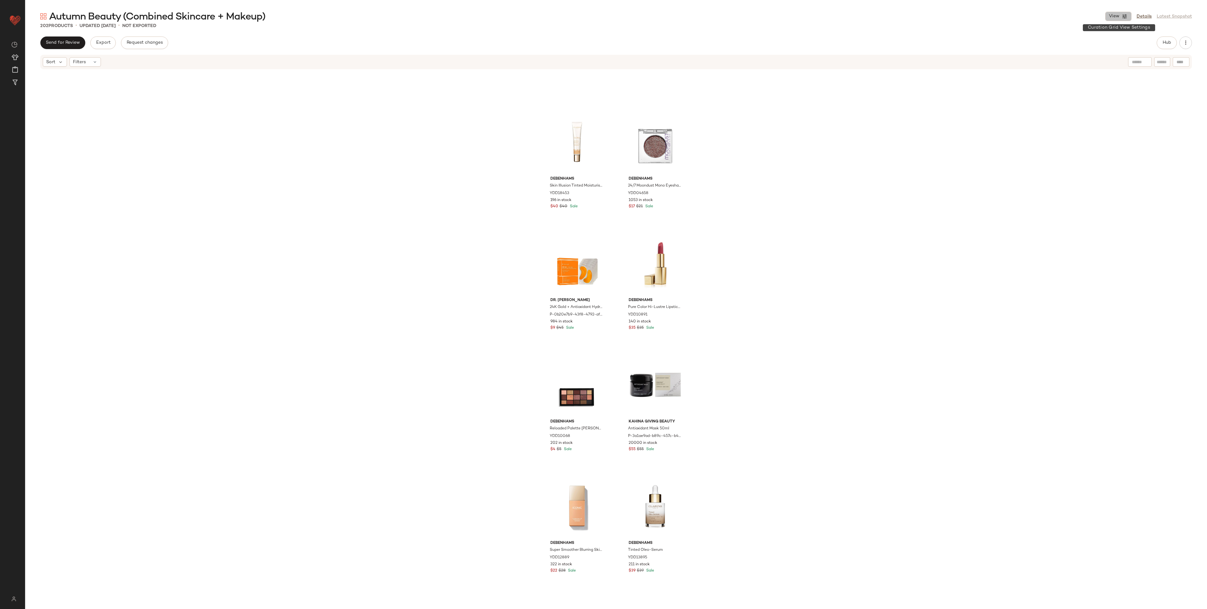
click at [754, 18] on span "View" at bounding box center [1114, 16] width 11 height 5
click at [754, 42] on label "Desktop (5 Grid)" at bounding box center [1085, 41] width 40 height 13
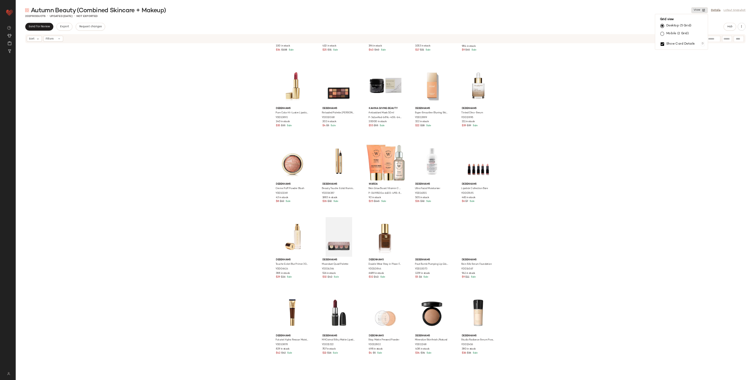
scroll to position [0, 0]
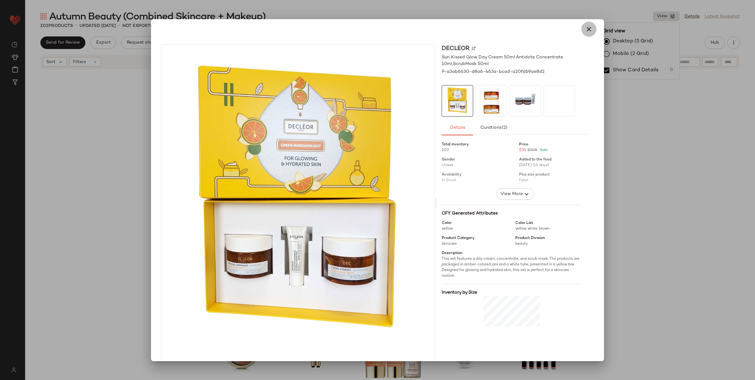
click at [585, 31] on icon "button" at bounding box center [589, 29] width 8 height 8
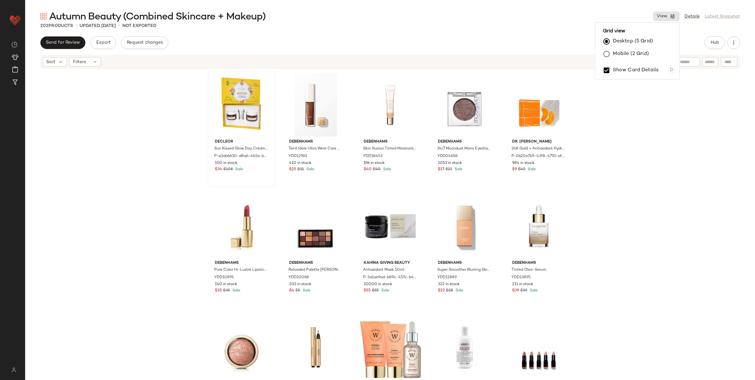
click at [653, 154] on div "Decleor Sun Kissed Glow Day Cream 50ml Antidote Concentrate 10ml,ScrubMask 50ml…" at bounding box center [389, 224] width 729 height 309
click at [262, 106] on icon at bounding box center [264, 105] width 5 height 5
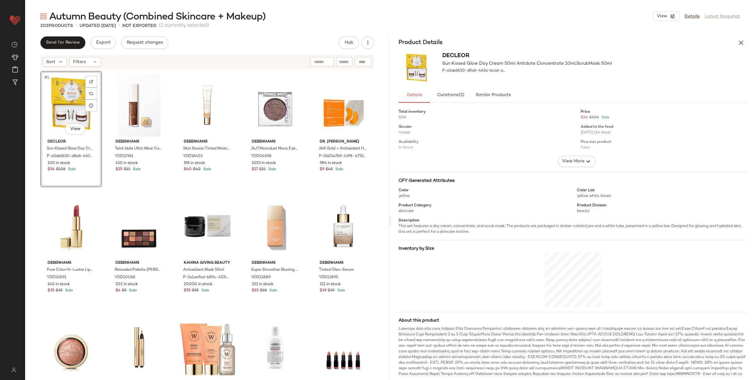
click at [561, 169] on div "Total inventory 100 Price $34 $108 Sale Gender Unisex Added to the feed 09/02/2…" at bounding box center [576, 245] width 356 height 278
click at [566, 165] on button "View More" at bounding box center [576, 161] width 38 height 11
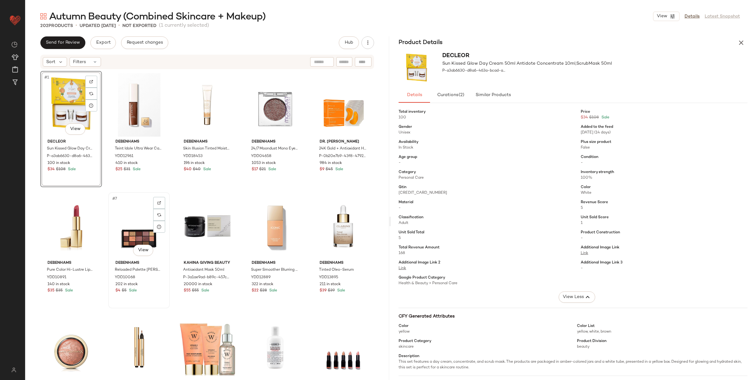
click at [133, 232] on div "#7 View" at bounding box center [138, 227] width 57 height 64
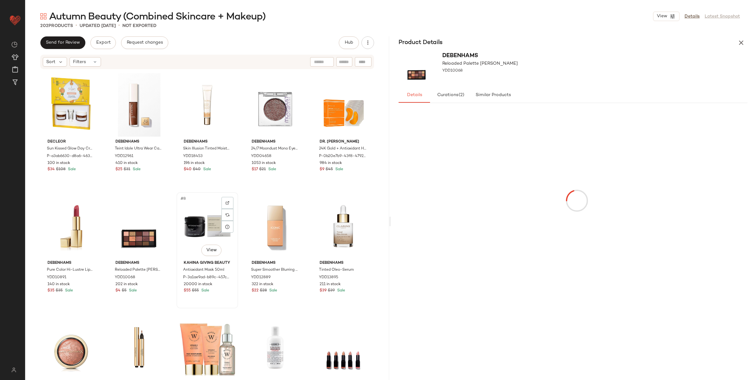
click at [207, 222] on div "#8 View" at bounding box center [207, 227] width 57 height 64
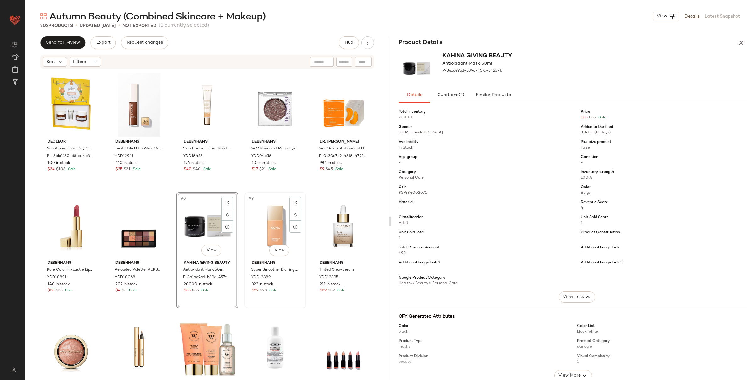
click at [281, 221] on div "#9 View" at bounding box center [275, 227] width 57 height 64
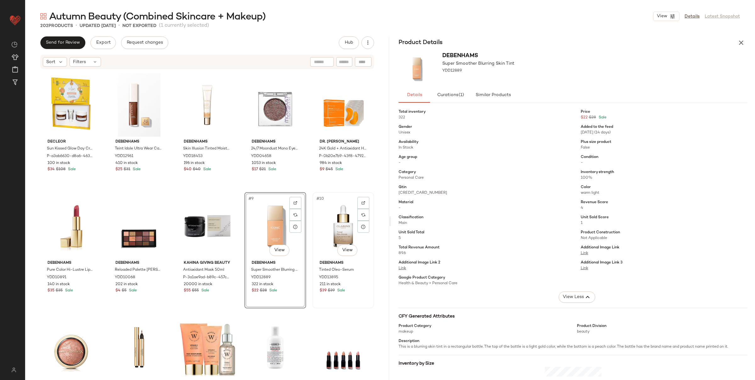
click at [336, 218] on div "#10 View" at bounding box center [342, 227] width 57 height 64
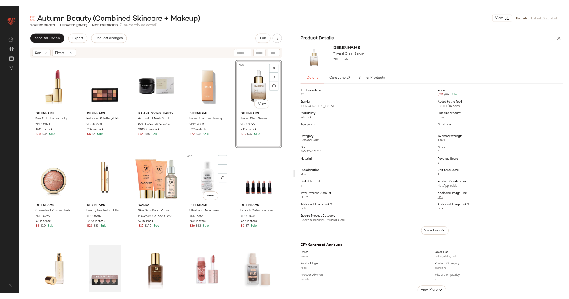
scroll to position [140, 0]
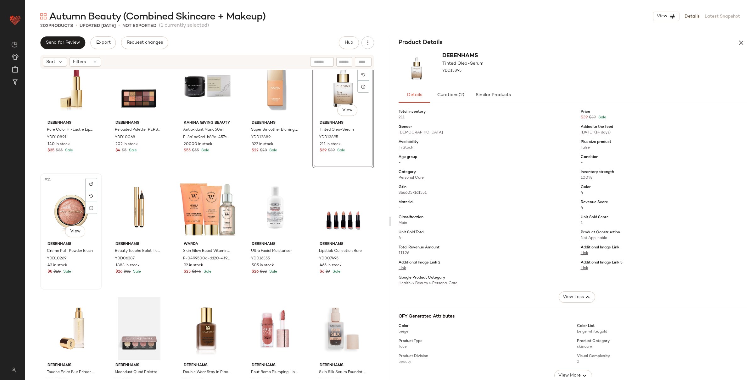
click at [73, 200] on div "#11 View" at bounding box center [70, 208] width 57 height 64
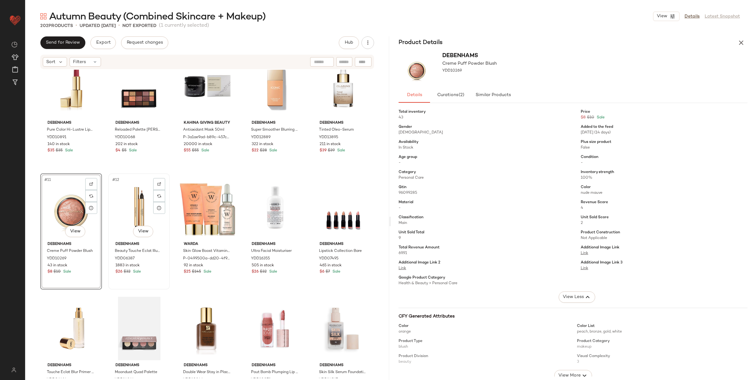
click at [137, 206] on div "#12 View" at bounding box center [138, 208] width 57 height 64
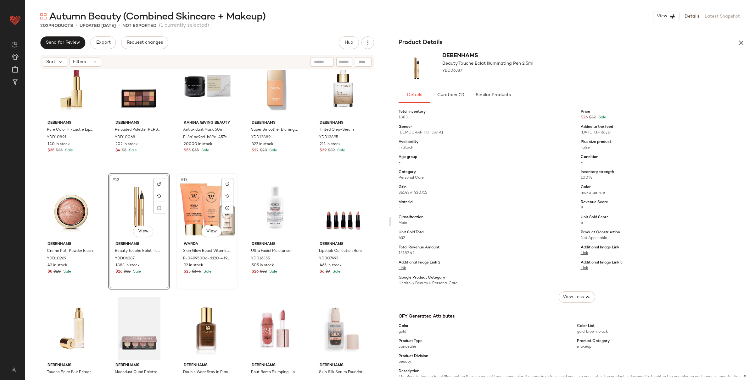
click at [179, 211] on div "#13 View" at bounding box center [207, 208] width 57 height 64
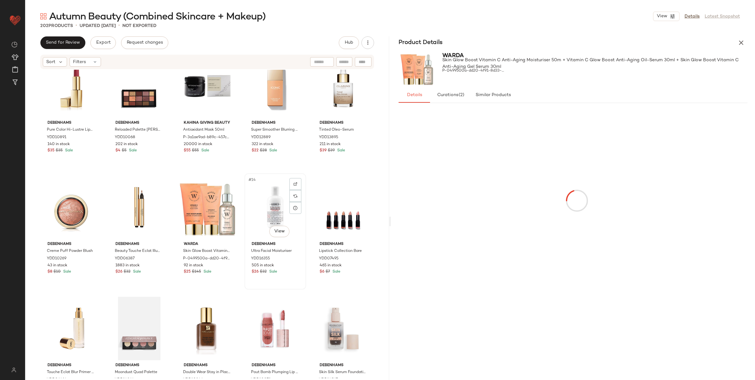
click at [263, 208] on div "#14 View" at bounding box center [275, 208] width 57 height 64
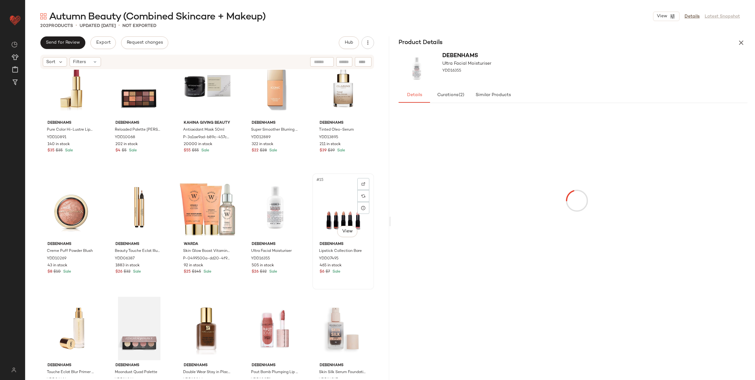
click at [333, 211] on div "#15 View" at bounding box center [342, 208] width 57 height 64
